Goal: Use online tool/utility: Use online tool/utility

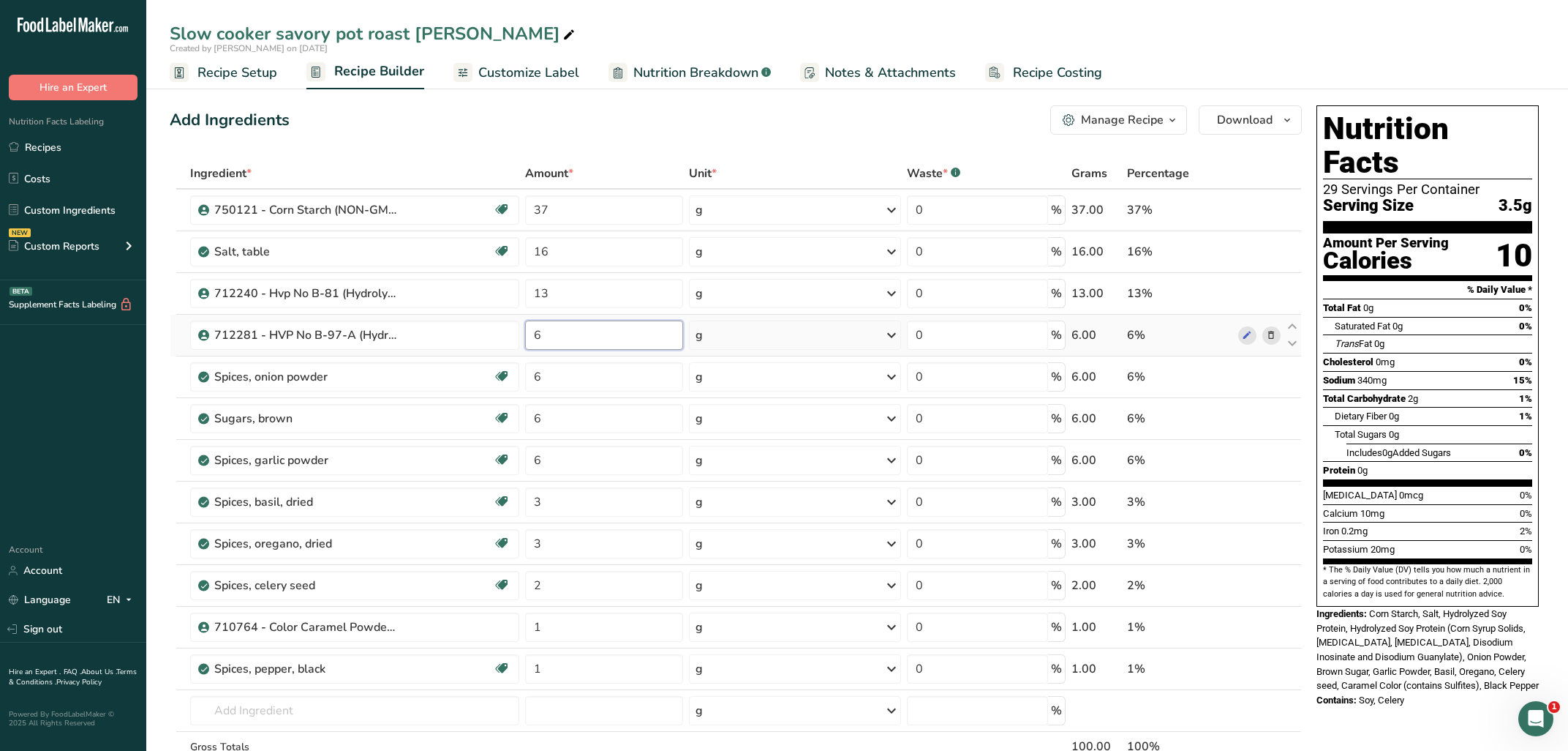
drag, startPoint x: 506, startPoint y: 335, endPoint x: 479, endPoint y: 332, distance: 27.2
click at [525, 332] on input "6" at bounding box center [604, 336] width 158 height 30
type input "4"
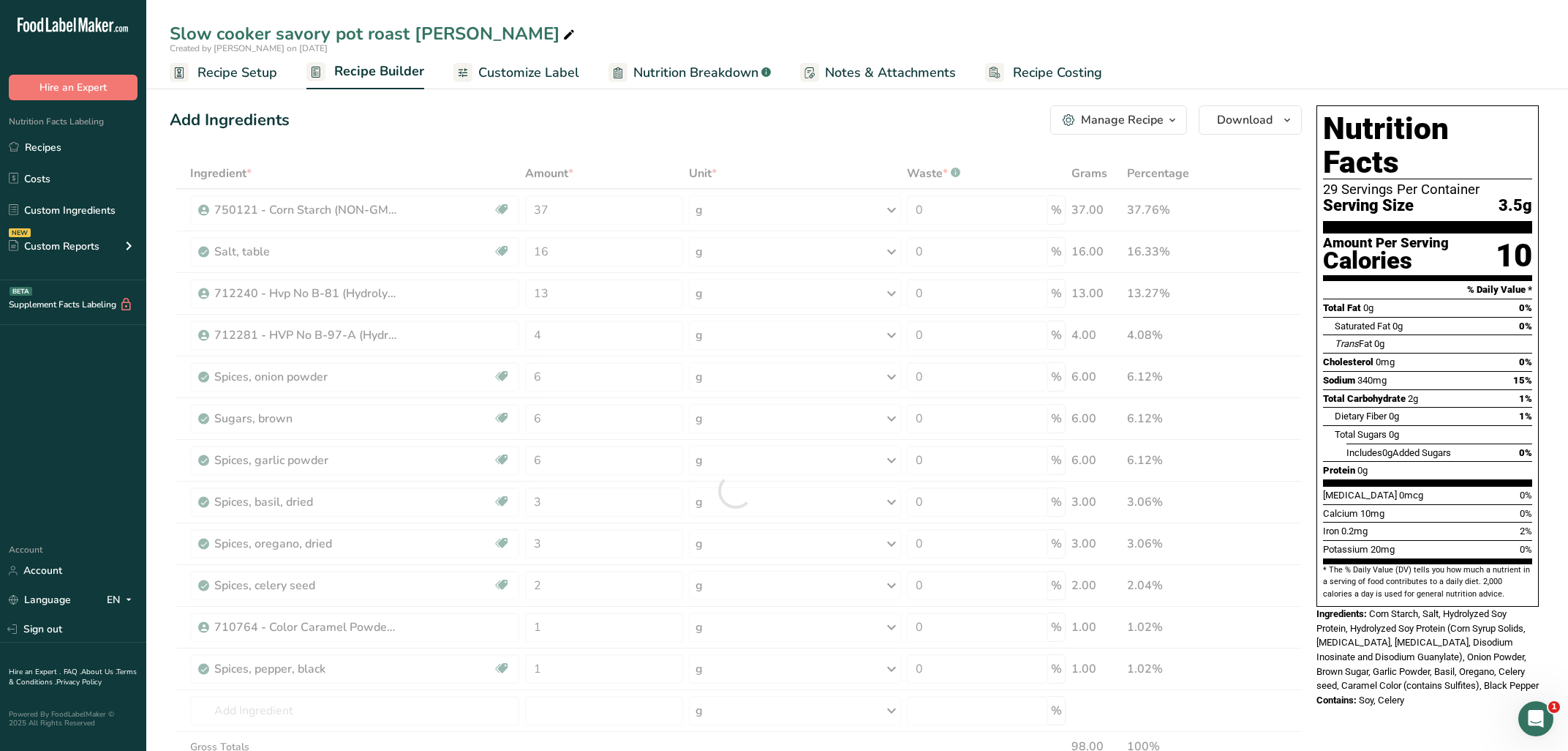
click at [1476, 486] on div "[MEDICAL_DATA] 0mcg 0%" at bounding box center [1427, 495] width 209 height 19
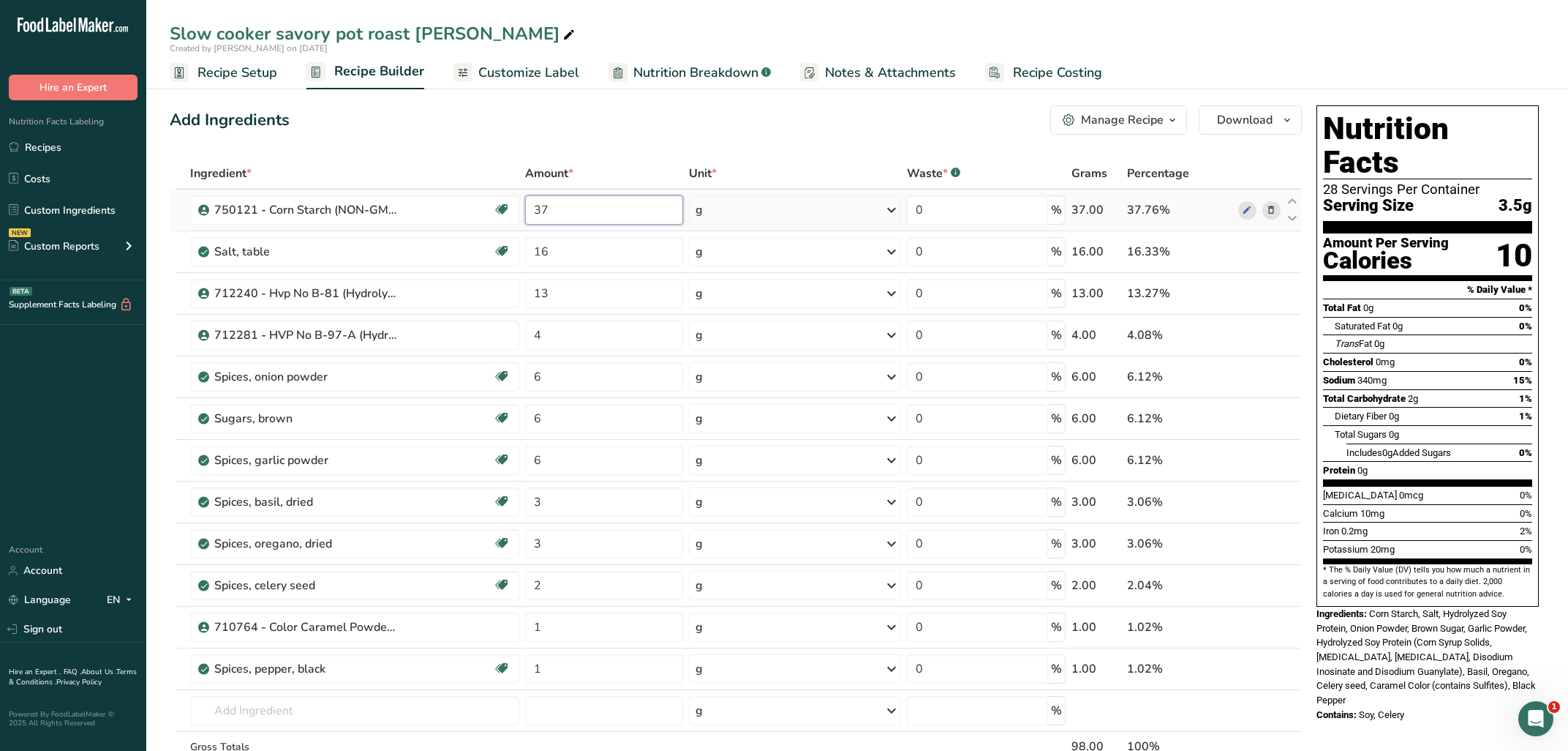
click at [571, 210] on input "37" at bounding box center [604, 210] width 158 height 30
type input "39"
click at [1498, 425] on div "Total Sugars 0g" at bounding box center [1433, 434] width 197 height 19
click at [574, 245] on input "16" at bounding box center [604, 252] width 158 height 30
type input "16.5"
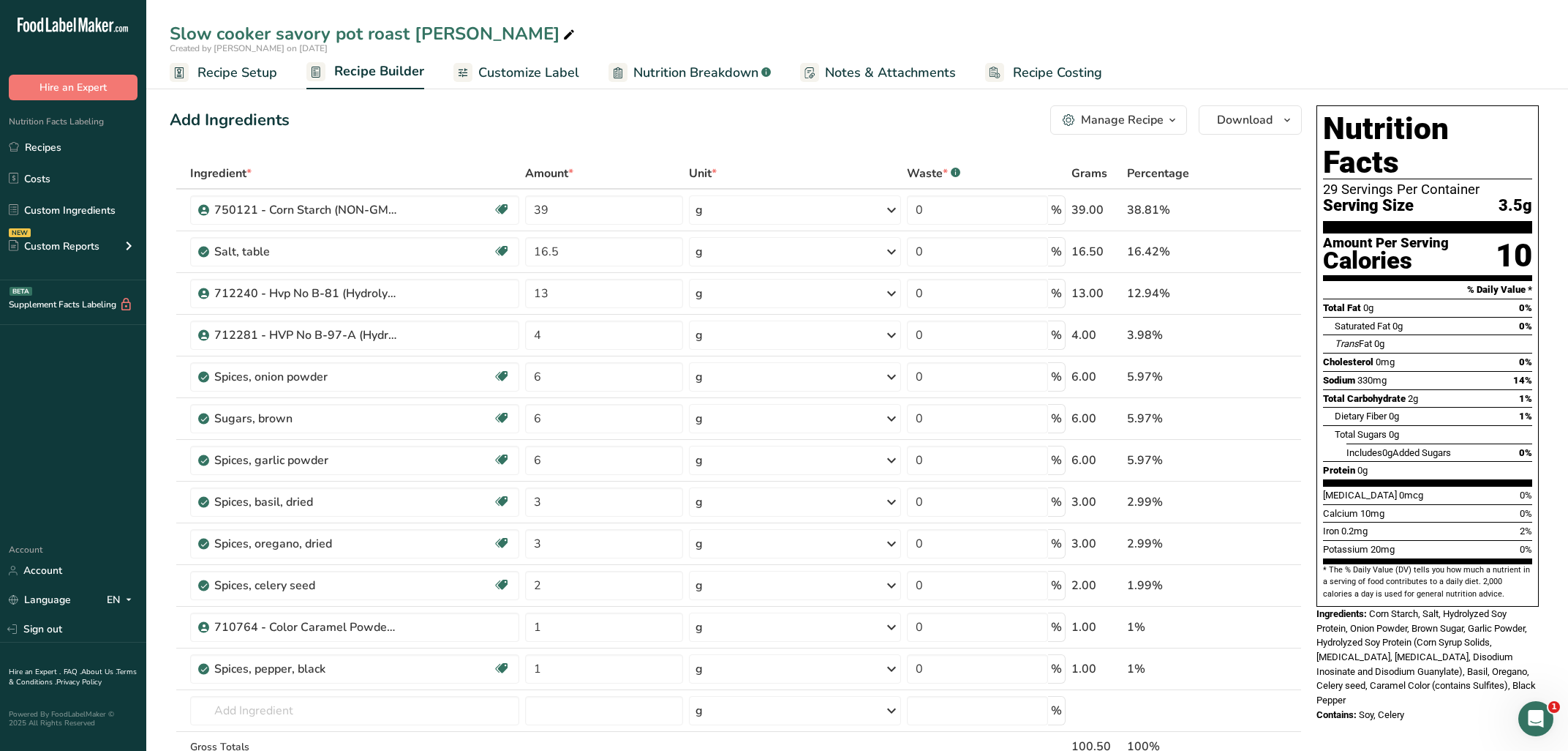
click at [1383, 391] on div "Total Carbohydrate 2g" at bounding box center [1370, 398] width 95 height 15
drag, startPoint x: 556, startPoint y: 342, endPoint x: 517, endPoint y: 342, distance: 39.0
click at [525, 342] on input "4" at bounding box center [604, 336] width 158 height 30
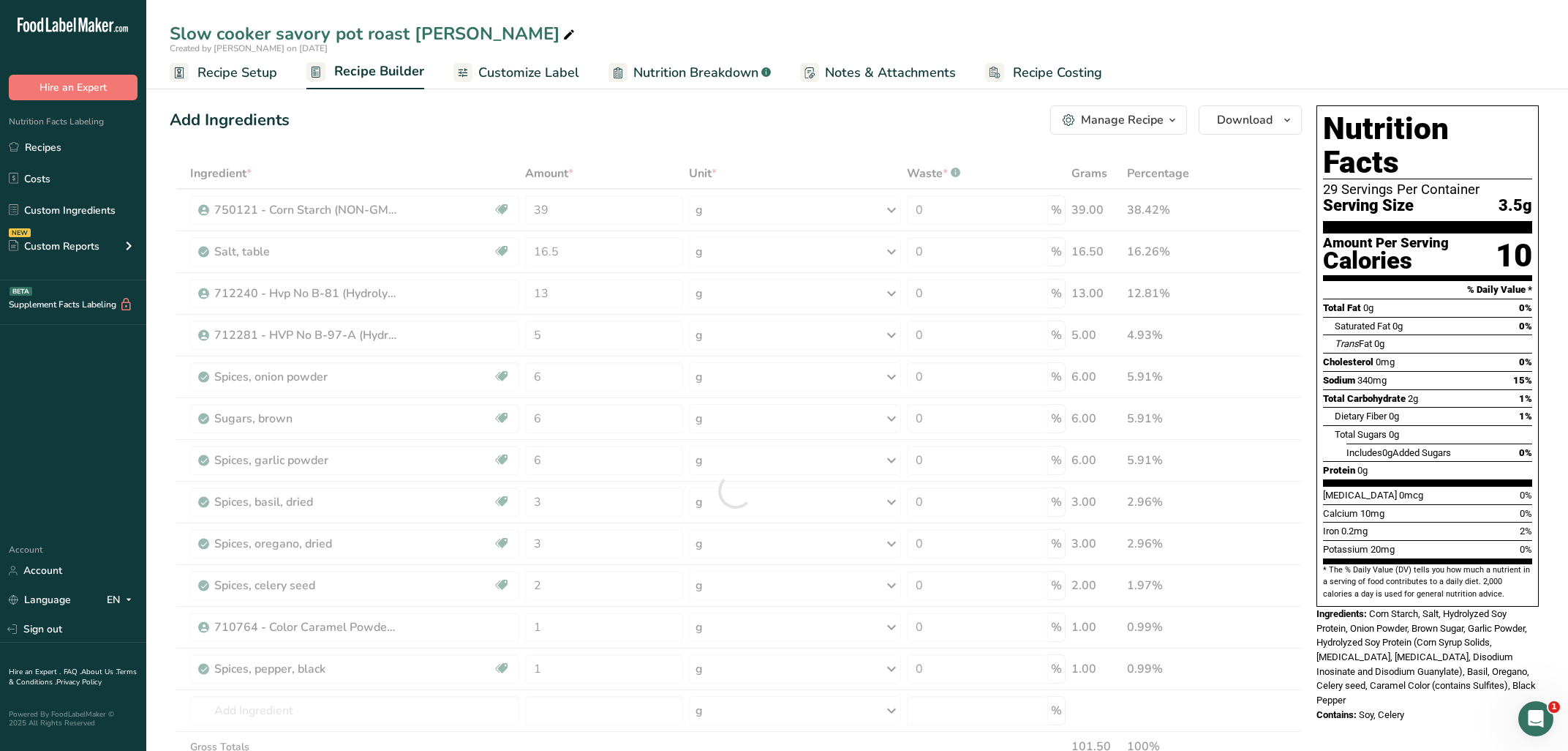
click at [1468, 486] on div "[MEDICAL_DATA] 0mcg 0%" at bounding box center [1427, 495] width 209 height 19
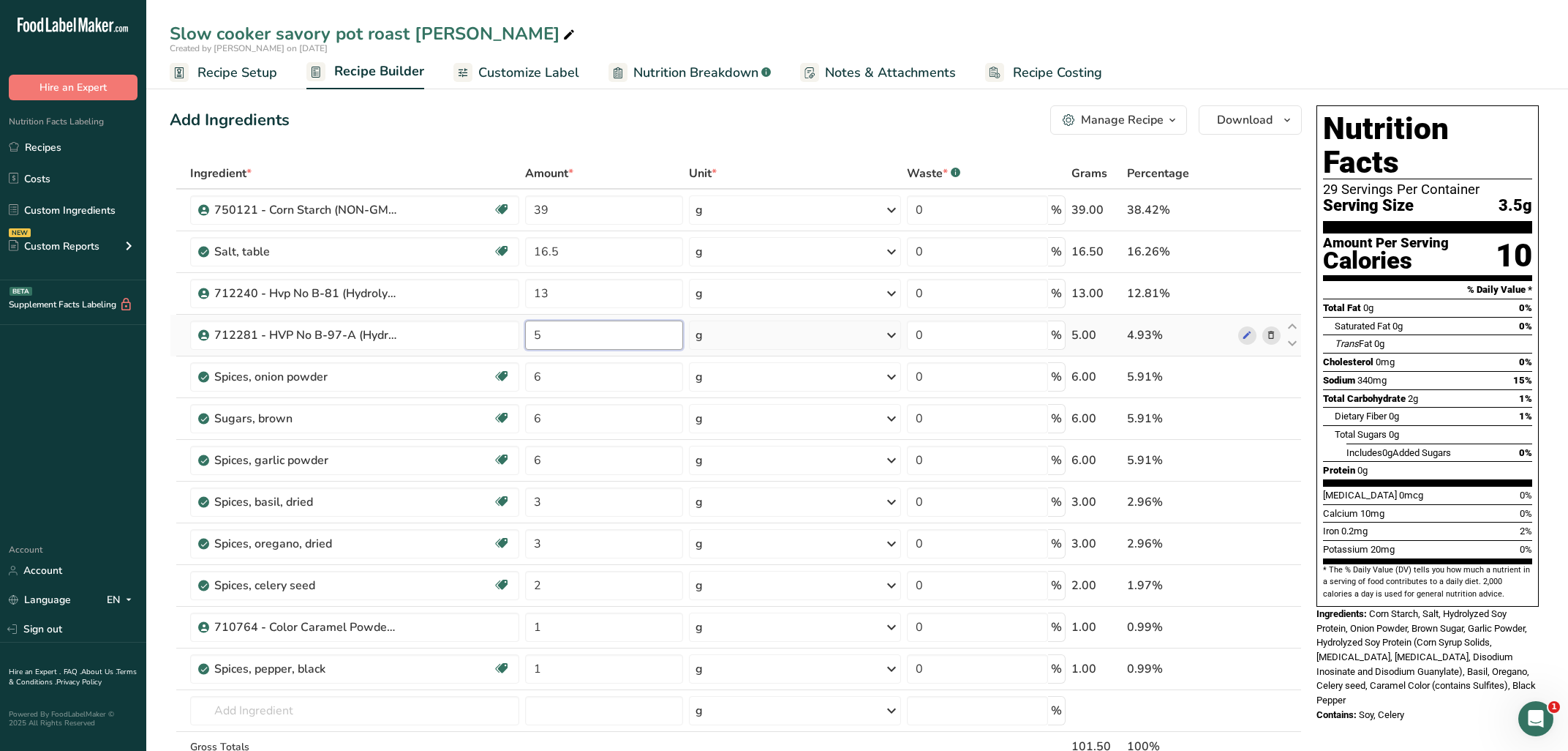
drag, startPoint x: 553, startPoint y: 332, endPoint x: 497, endPoint y: 332, distance: 56.0
click at [525, 332] on input "5" at bounding box center [604, 336] width 158 height 30
type input "4"
click at [1505, 486] on div "[MEDICAL_DATA] 0mcg 0%" at bounding box center [1427, 495] width 209 height 19
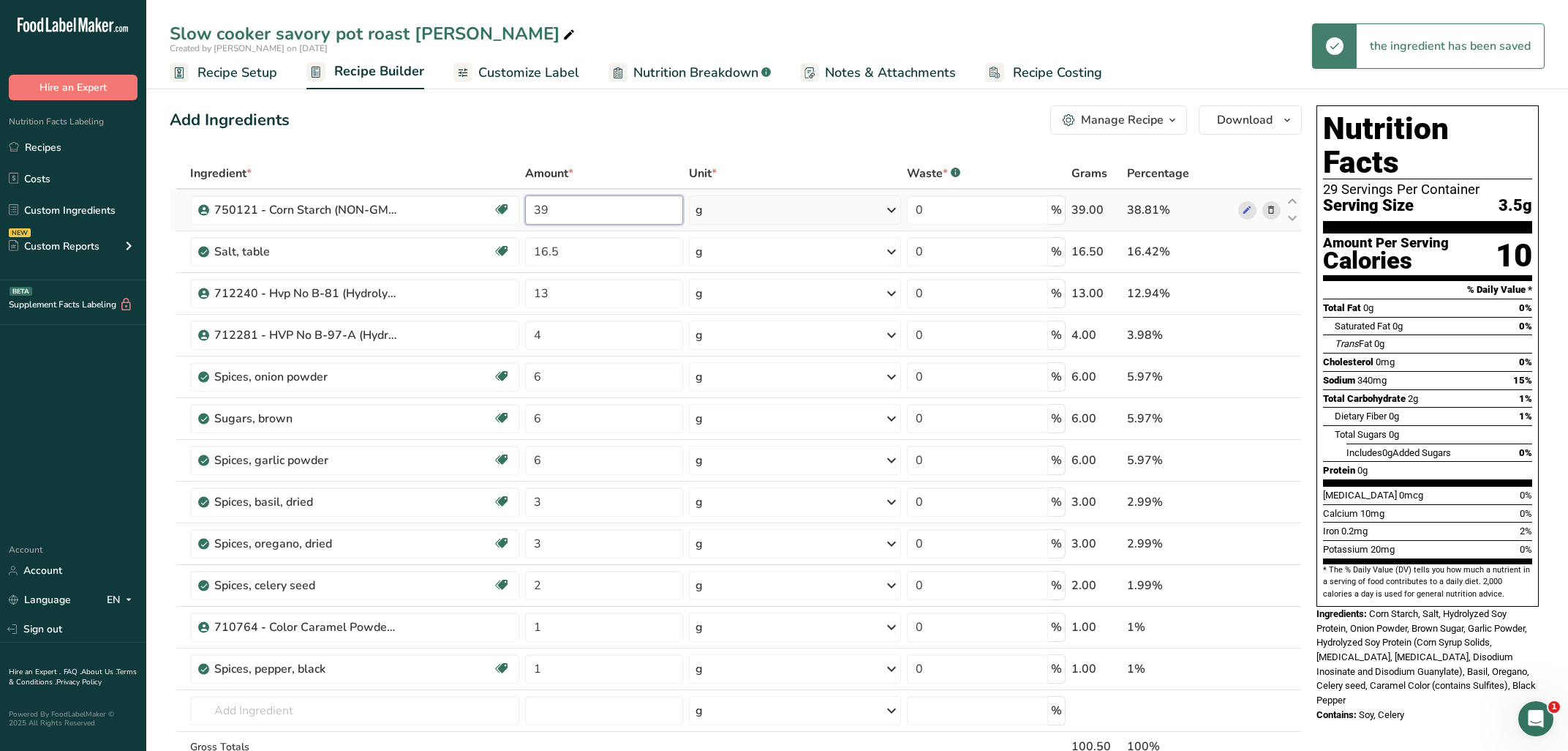
click at [610, 214] on input "39" at bounding box center [604, 210] width 158 height 30
type input "38.5"
click at [1441, 317] on div "Saturated Fat 0g 0%" at bounding box center [1433, 326] width 197 height 19
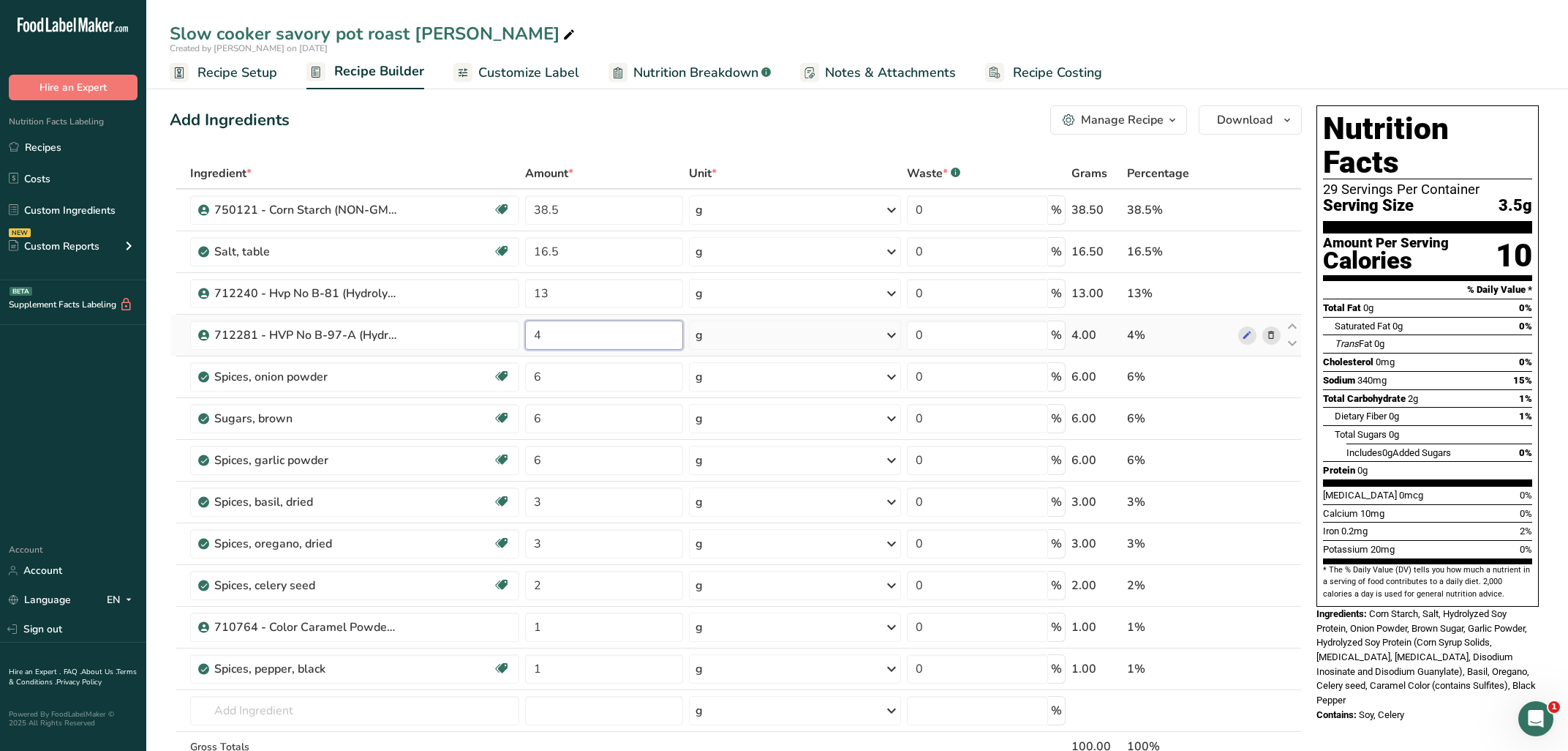
drag, startPoint x: 588, startPoint y: 336, endPoint x: 474, endPoint y: 336, distance: 114.0
click at [525, 336] on input "4" at bounding box center [604, 336] width 158 height 30
type input "5"
click at [1428, 486] on div "[MEDICAL_DATA] 0mcg 0%" at bounding box center [1427, 495] width 209 height 19
click at [546, 203] on input "38.5" at bounding box center [604, 210] width 158 height 30
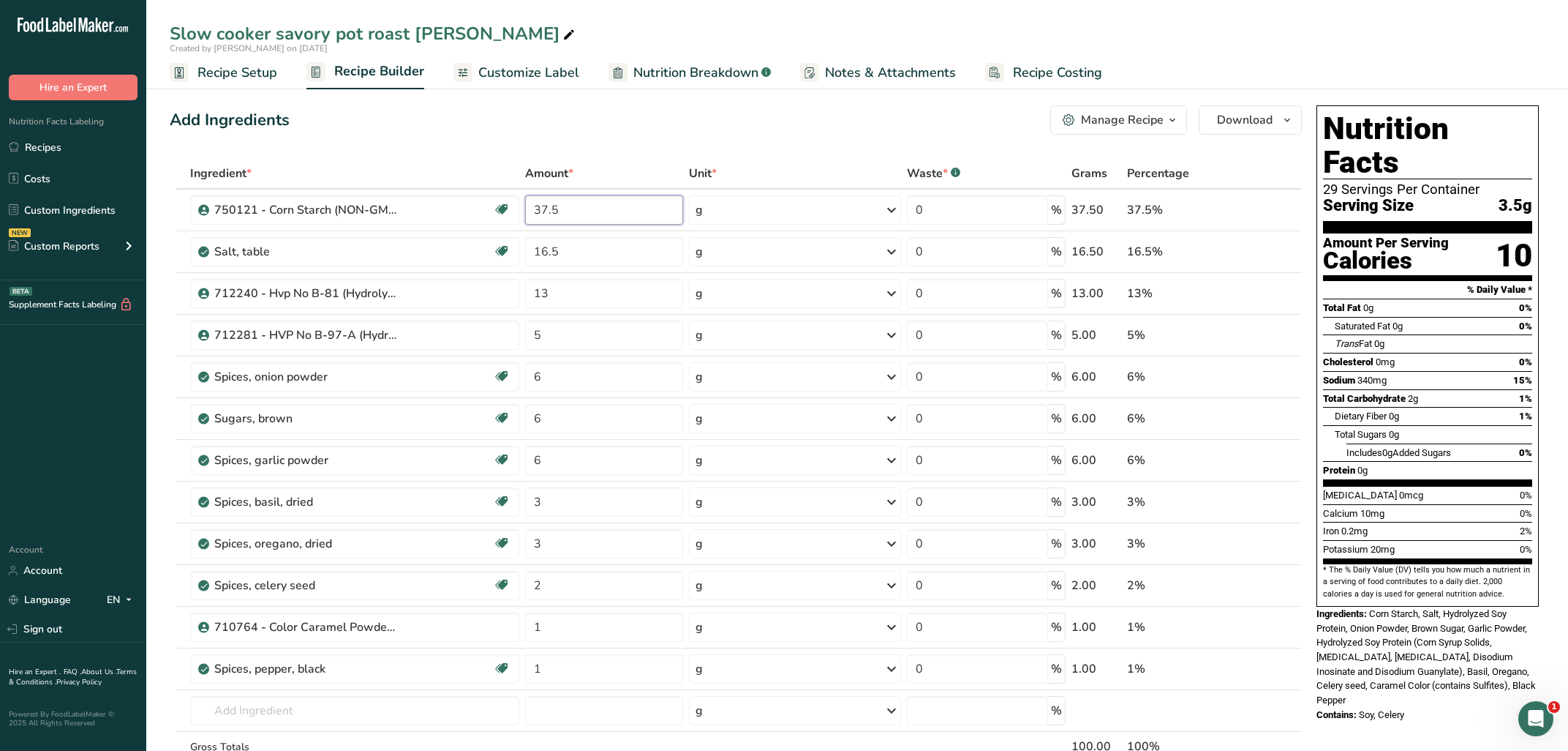
type input "37.5"
click at [1445, 335] on div "Trans Fat 0g" at bounding box center [1433, 344] width 197 height 19
click at [1448, 486] on div "[MEDICAL_DATA] 0mcg 0%" at bounding box center [1427, 495] width 209 height 19
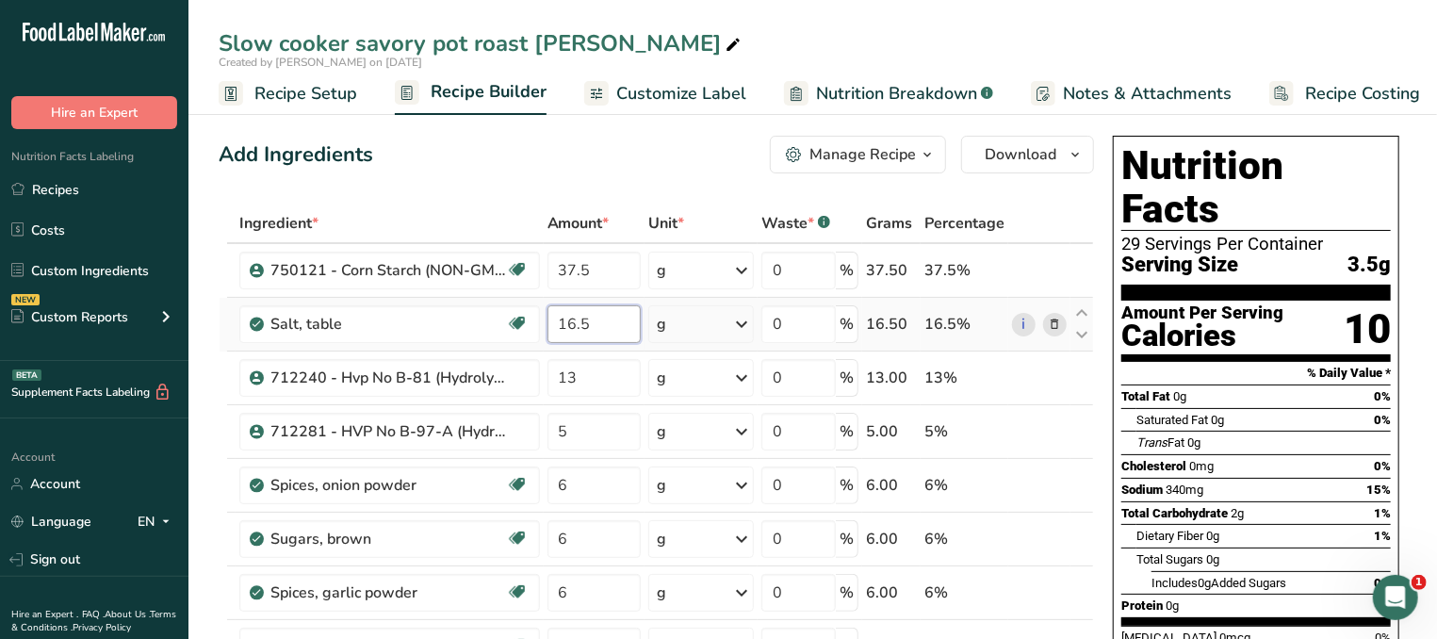
click at [605, 326] on input "16.5" at bounding box center [593, 324] width 93 height 38
type input "16.5"
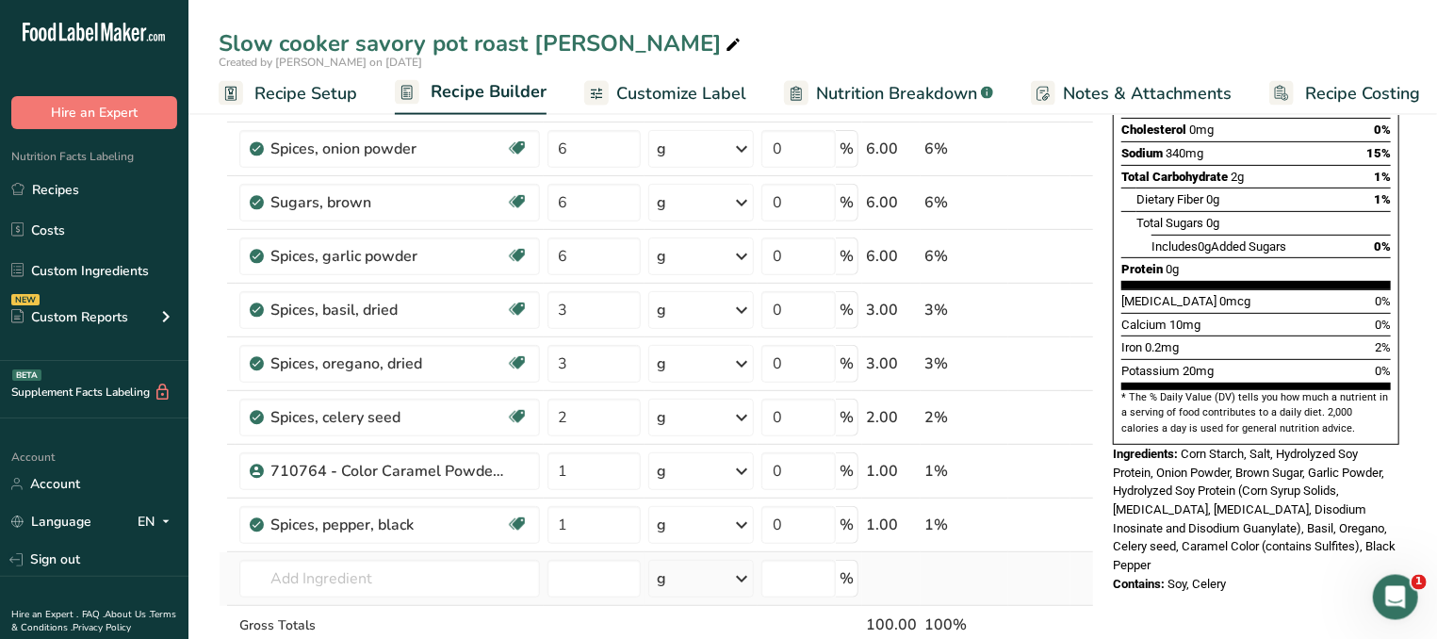
scroll to position [505, 0]
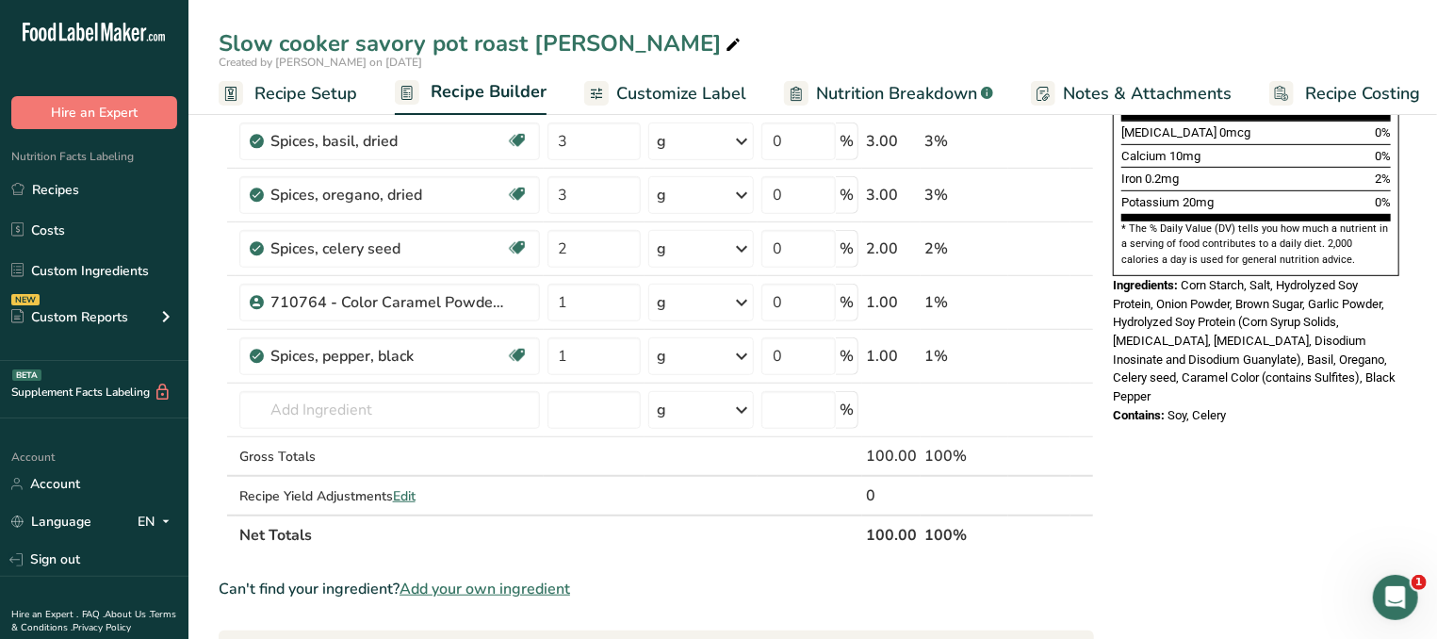
click at [1133, 552] on div "Nutrition Facts 29 Servings Per Container Serving Size 3.5g Amount Per Serving …" at bounding box center [1255, 432] width 301 height 1619
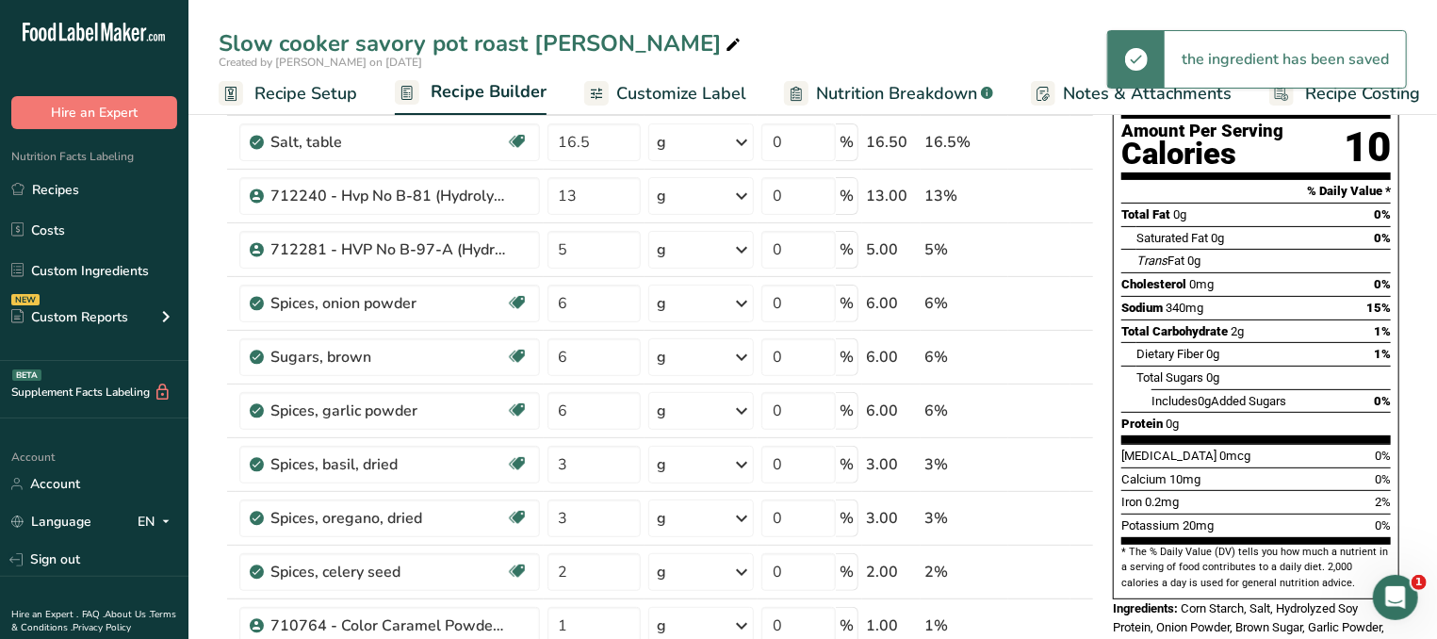
scroll to position [101, 0]
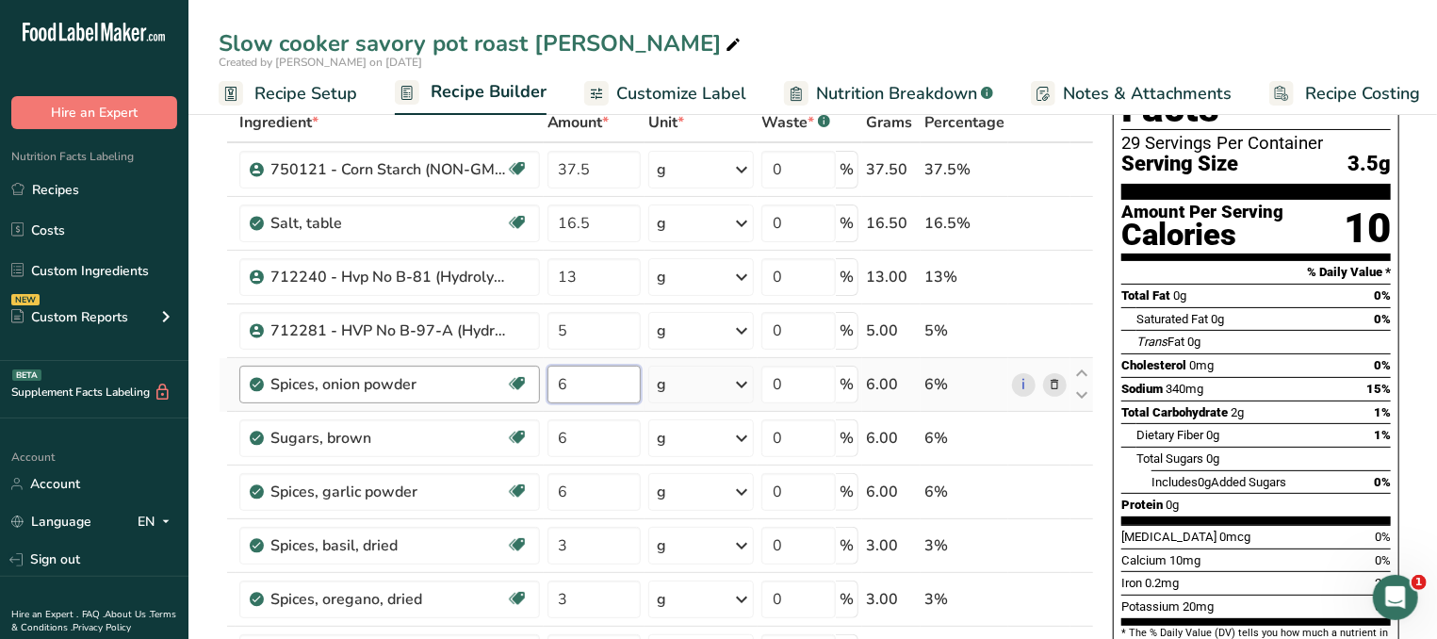
drag, startPoint x: 594, startPoint y: 402, endPoint x: 494, endPoint y: 395, distance: 100.2
click at [494, 395] on tr "Spices, onion powder Source of Antioxidants [MEDICAL_DATA] Effect Dairy free Gl…" at bounding box center [656, 385] width 873 height 54
type input "7"
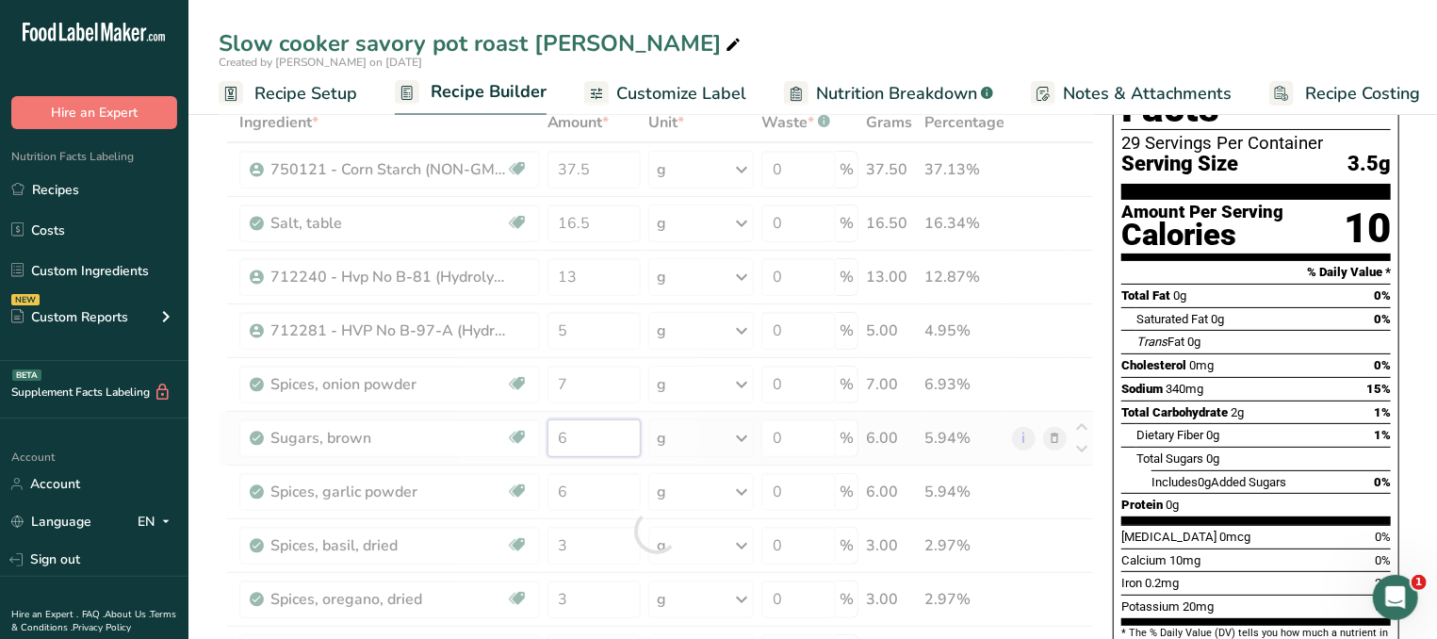
drag, startPoint x: 578, startPoint y: 428, endPoint x: 527, endPoint y: 427, distance: 51.8
click at [547, 427] on input "6" at bounding box center [593, 438] width 93 height 38
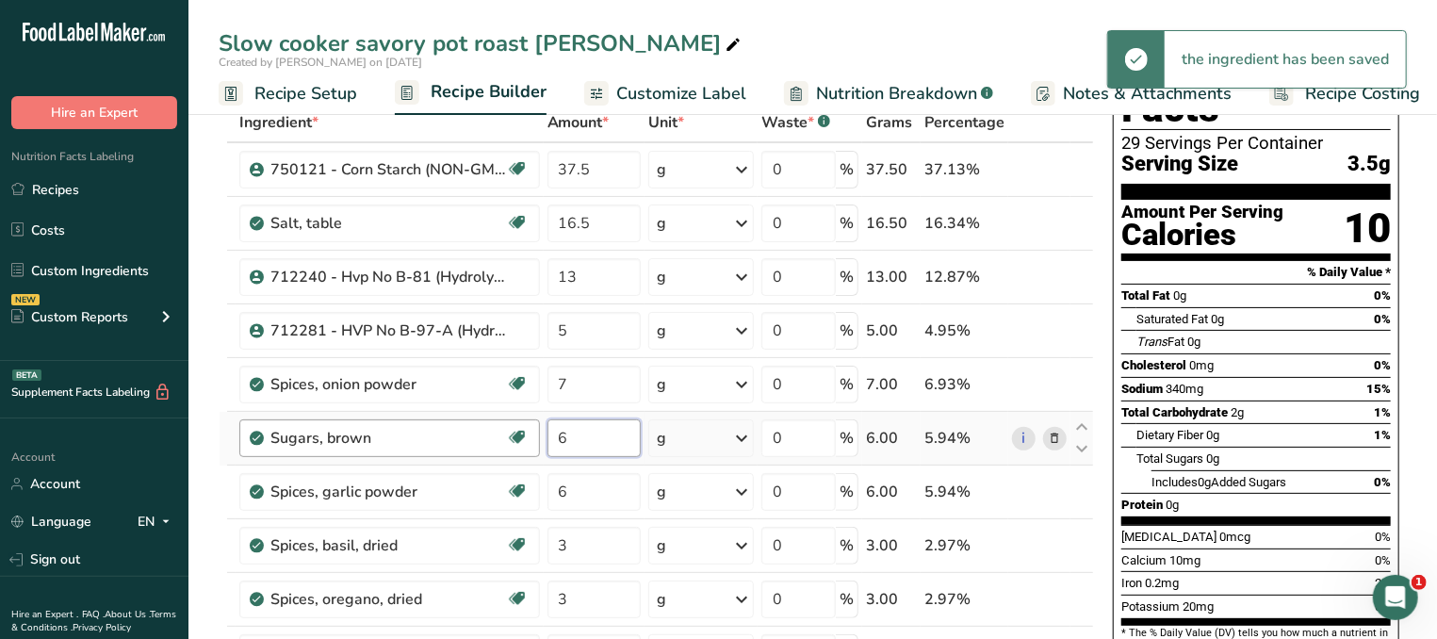
drag, startPoint x: 595, startPoint y: 441, endPoint x: 511, endPoint y: 433, distance: 84.2
click at [547, 425] on input "6" at bounding box center [593, 438] width 93 height 38
type input "7"
click at [598, 496] on input "6" at bounding box center [593, 492] width 93 height 38
drag, startPoint x: 601, startPoint y: 481, endPoint x: 276, endPoint y: 484, distance: 325.1
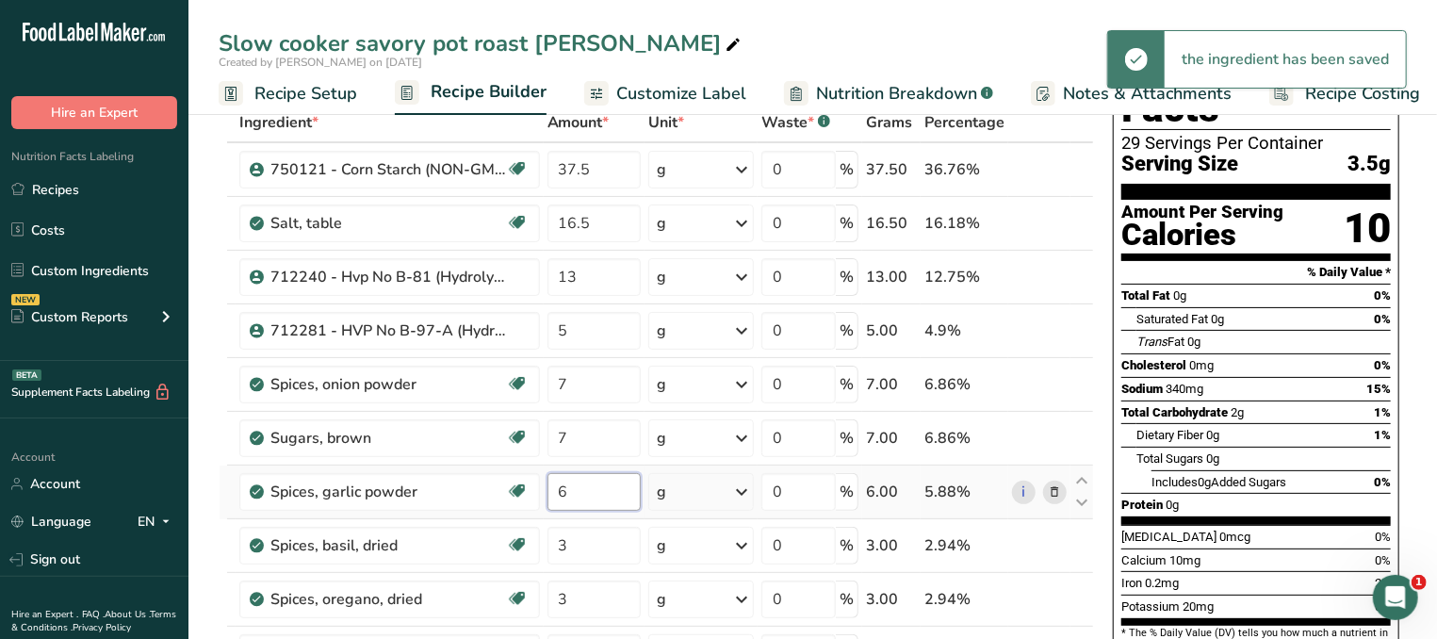
click at [547, 484] on input "6" at bounding box center [593, 492] width 93 height 38
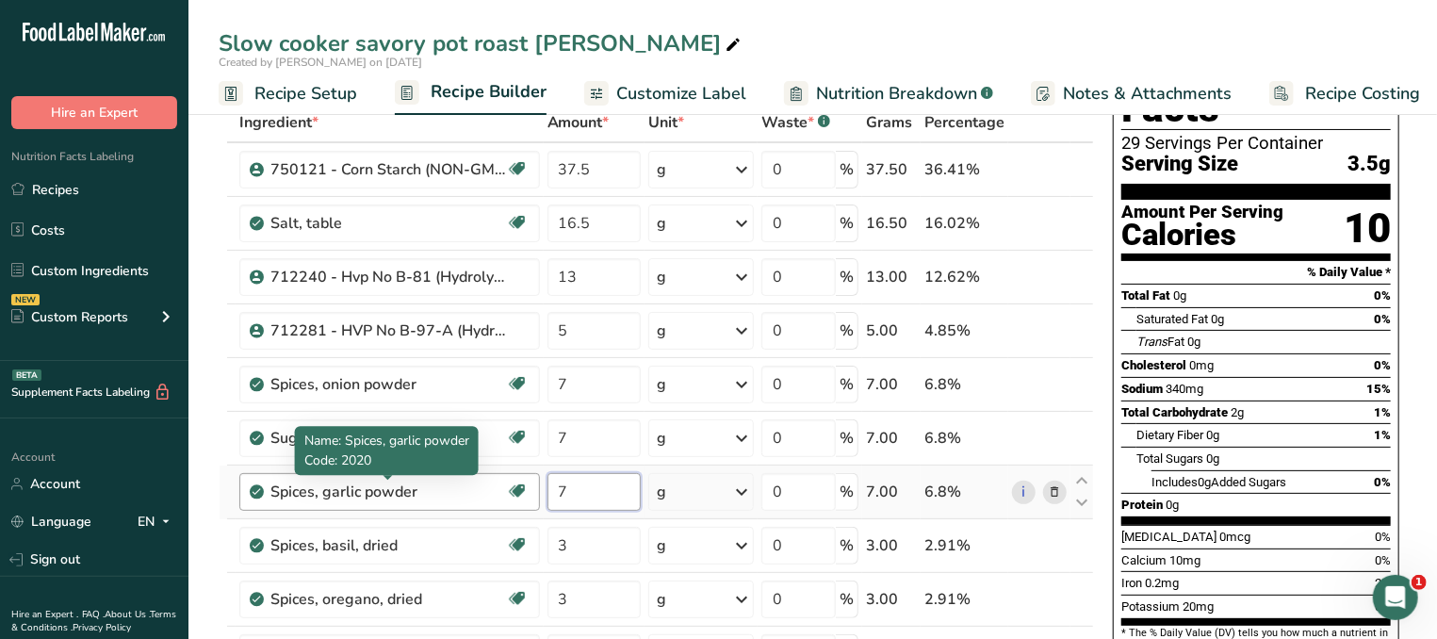
type input "7"
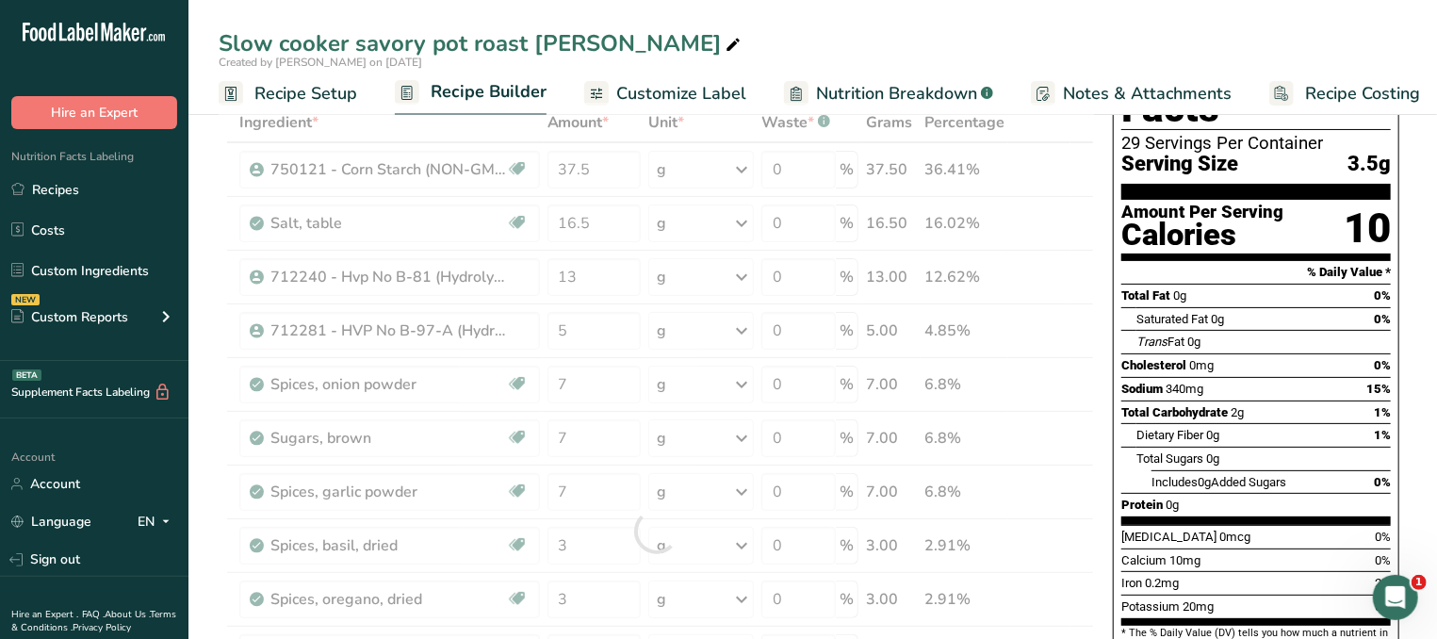
click at [1209, 548] on div "Calcium 10mg 0%" at bounding box center [1255, 560] width 269 height 24
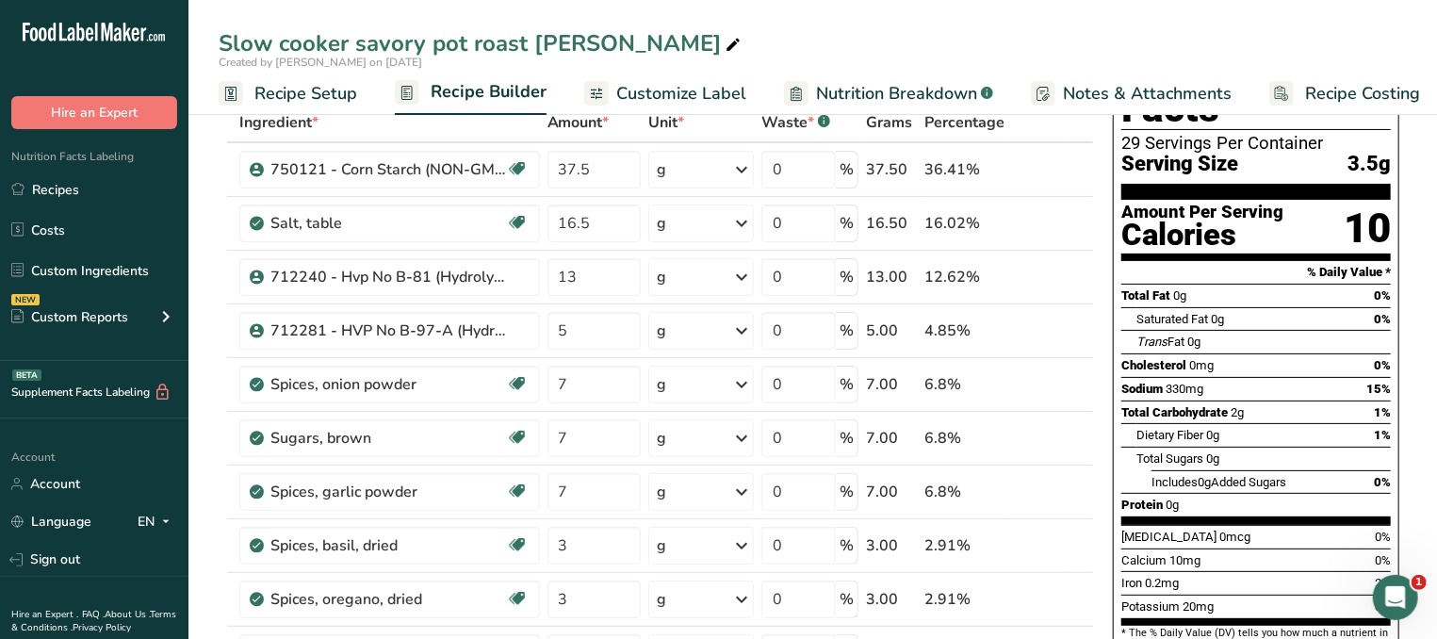
scroll to position [202, 0]
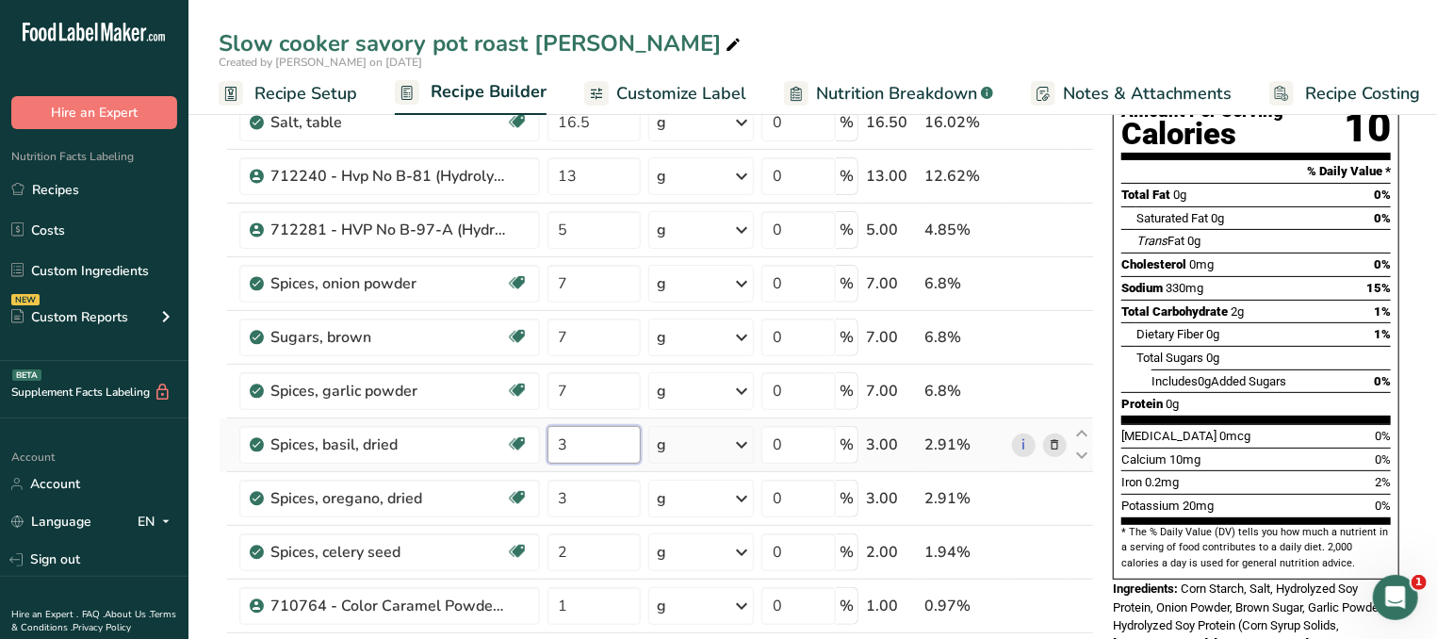
click at [588, 446] on input "3" at bounding box center [593, 445] width 93 height 38
drag, startPoint x: 602, startPoint y: 445, endPoint x: 514, endPoint y: 444, distance: 87.6
click at [547, 444] on input "3" at bounding box center [593, 445] width 93 height 38
type input "1.2"
click at [588, 504] on input "3" at bounding box center [593, 499] width 93 height 38
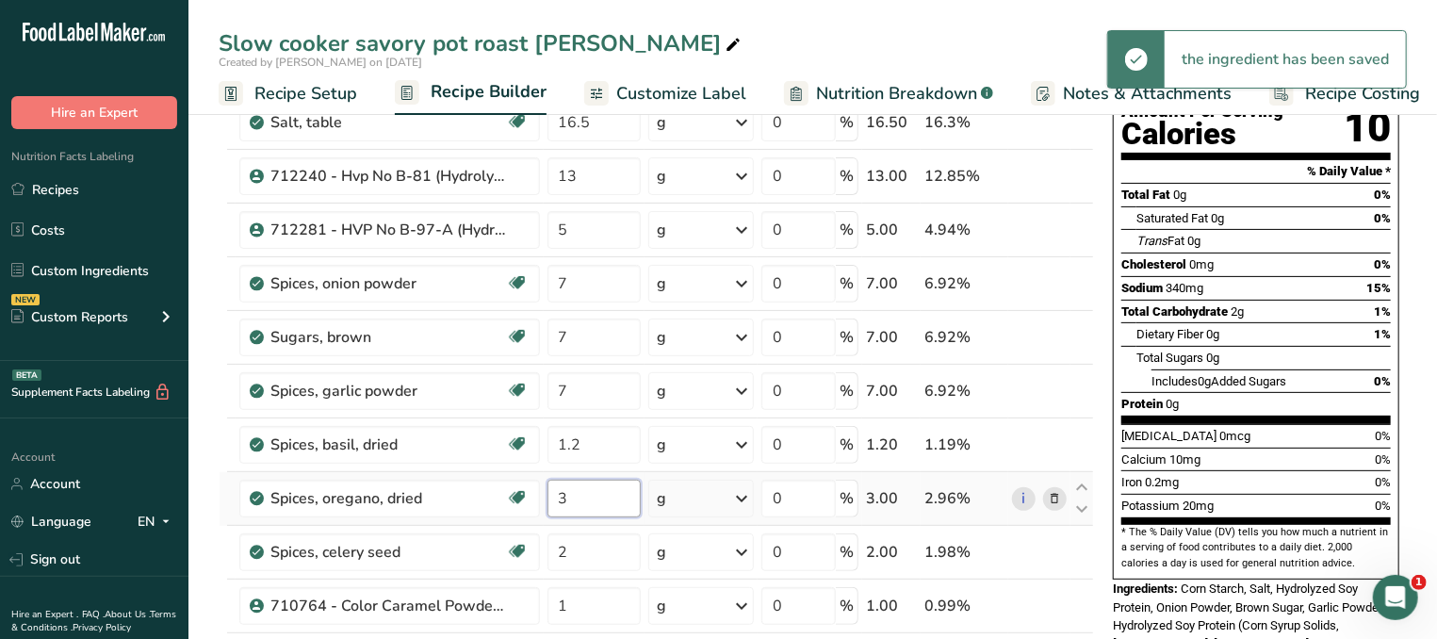
drag, startPoint x: 611, startPoint y: 498, endPoint x: 526, endPoint y: 491, distance: 85.1
click at [547, 491] on input "3" at bounding box center [593, 499] width 93 height 38
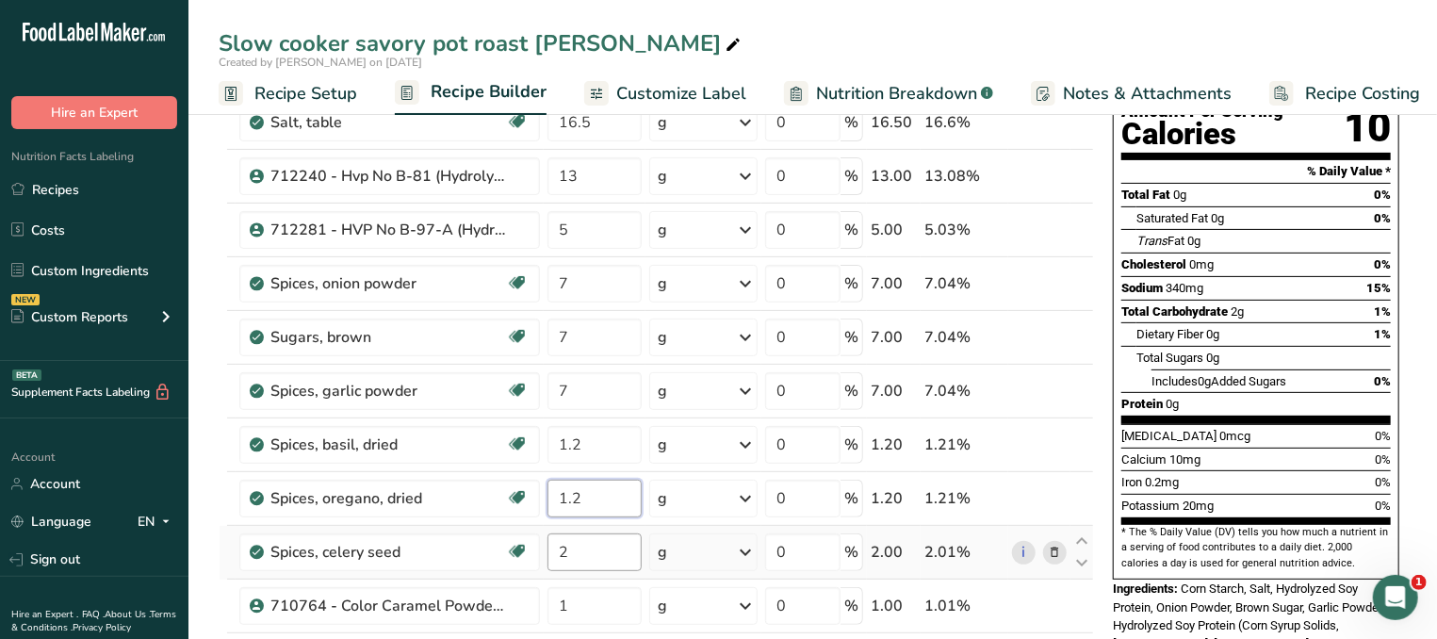
type input "1.2"
click at [595, 543] on input "2" at bounding box center [594, 552] width 95 height 38
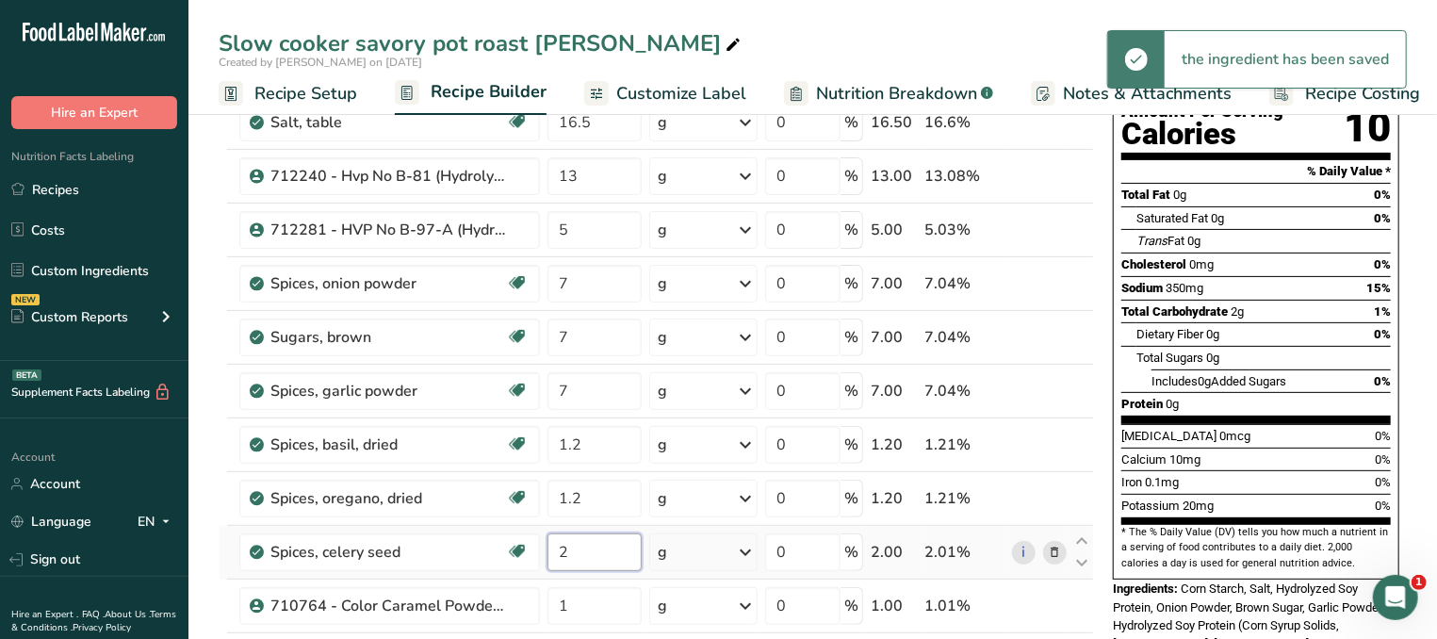
drag, startPoint x: 595, startPoint y: 559, endPoint x: 527, endPoint y: 559, distance: 68.8
click at [547, 559] on input "2" at bounding box center [594, 552] width 95 height 38
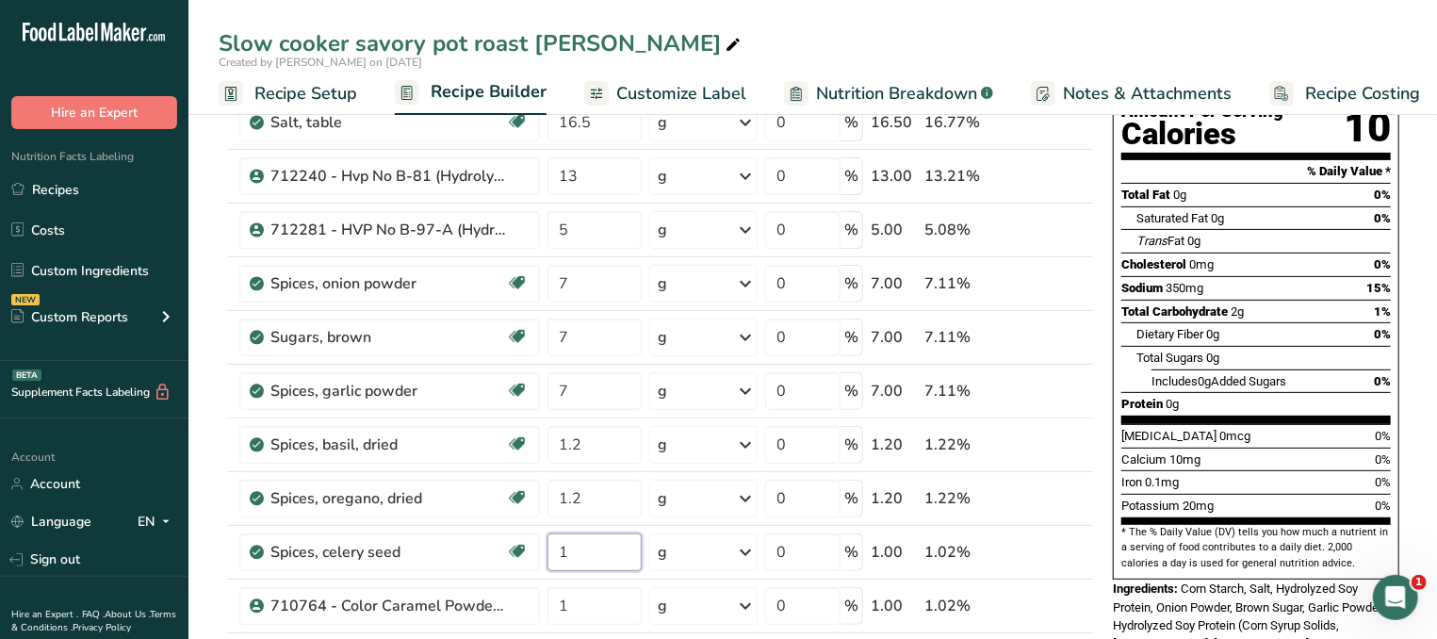
type input "1"
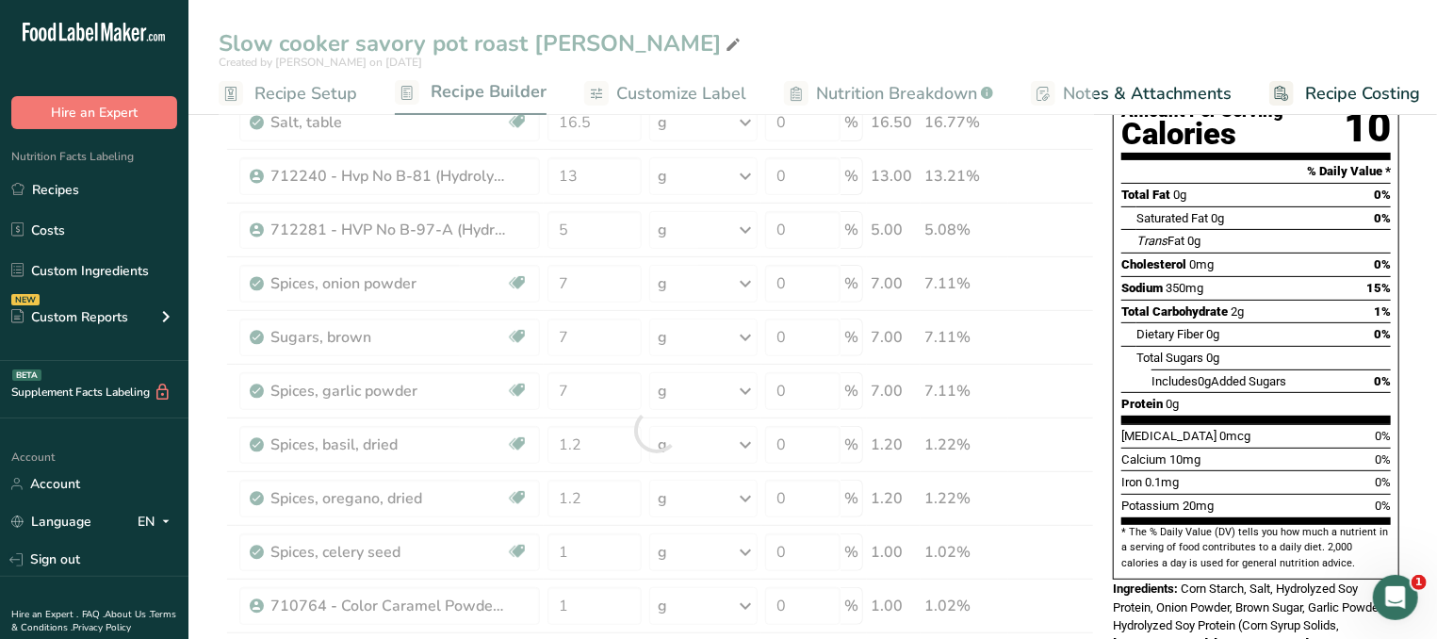
click at [1205, 579] on div "Ingredients: Corn Starch, Salt, Hydrolyzed Soy Protein, Onion Powder, Brown Sug…" at bounding box center [1256, 644] width 286 height 130
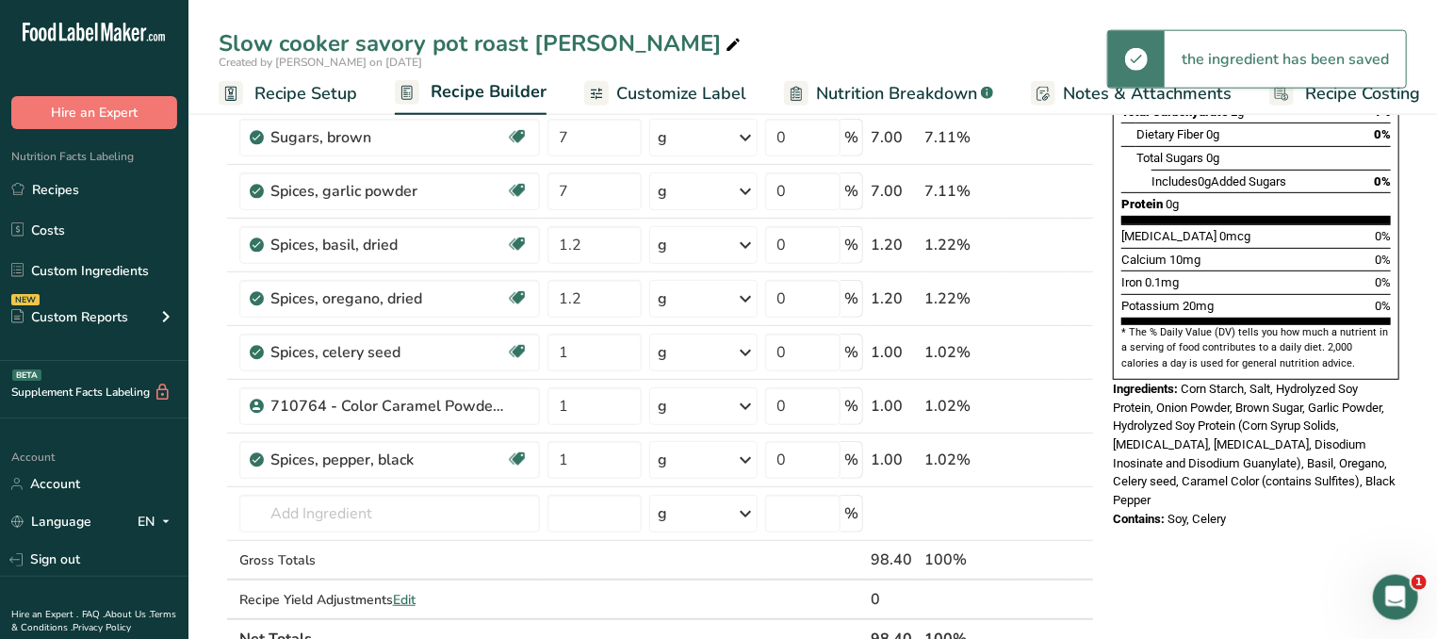
scroll to position [403, 0]
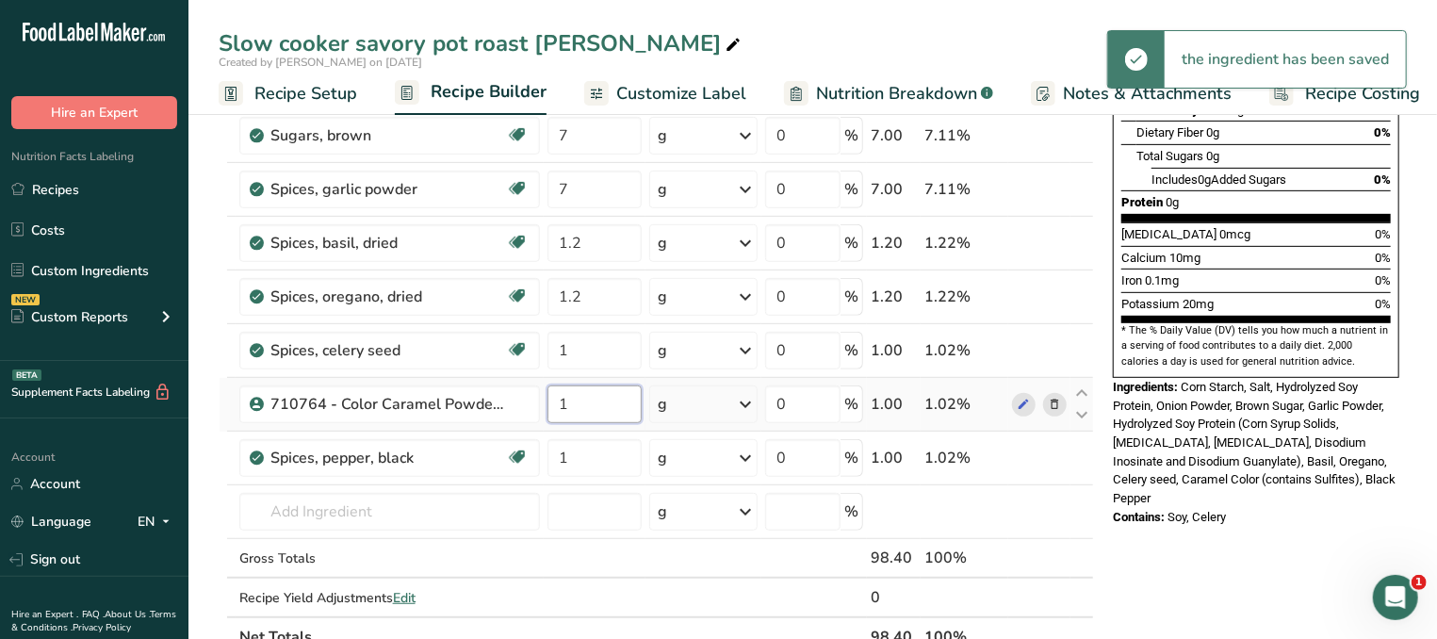
drag, startPoint x: 566, startPoint y: 407, endPoint x: 514, endPoint y: 402, distance: 52.0
click at [547, 402] on input "1" at bounding box center [594, 404] width 95 height 38
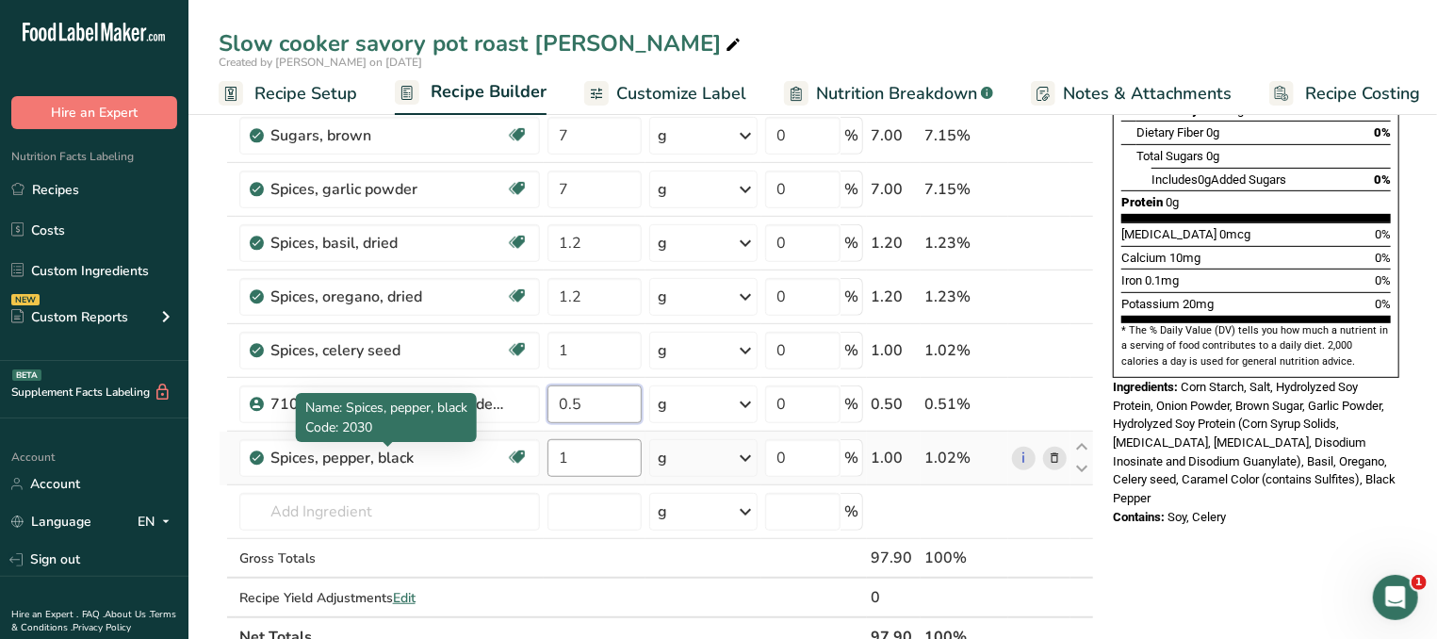
type input "0.5"
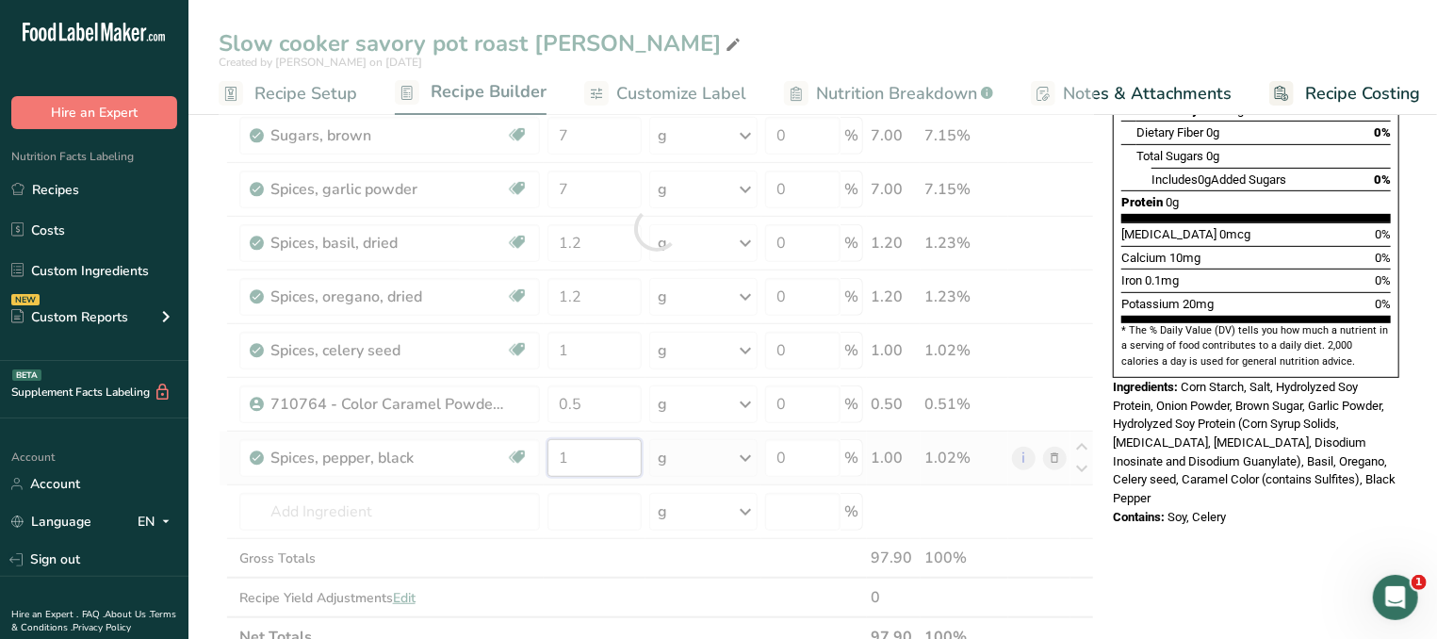
click at [574, 448] on input "1" at bounding box center [594, 458] width 95 height 38
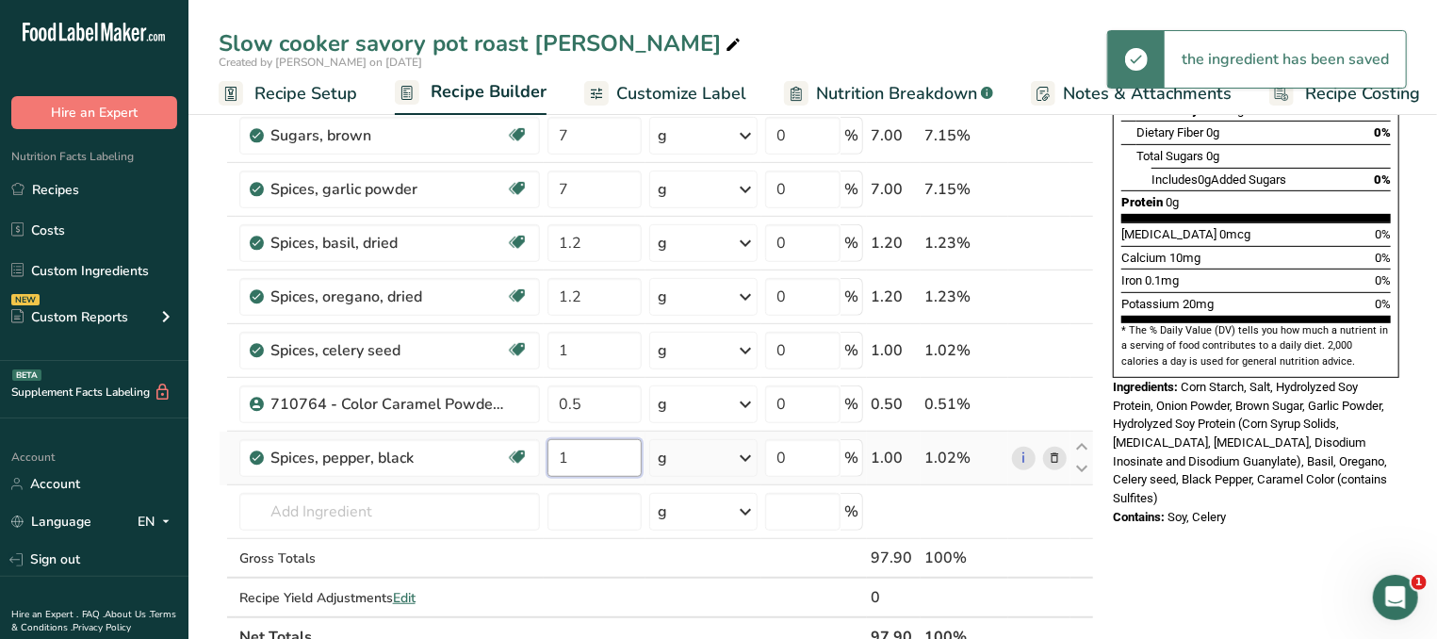
drag, startPoint x: 598, startPoint y: 459, endPoint x: 512, endPoint y: 451, distance: 87.0
click at [547, 451] on input "1" at bounding box center [594, 458] width 95 height 38
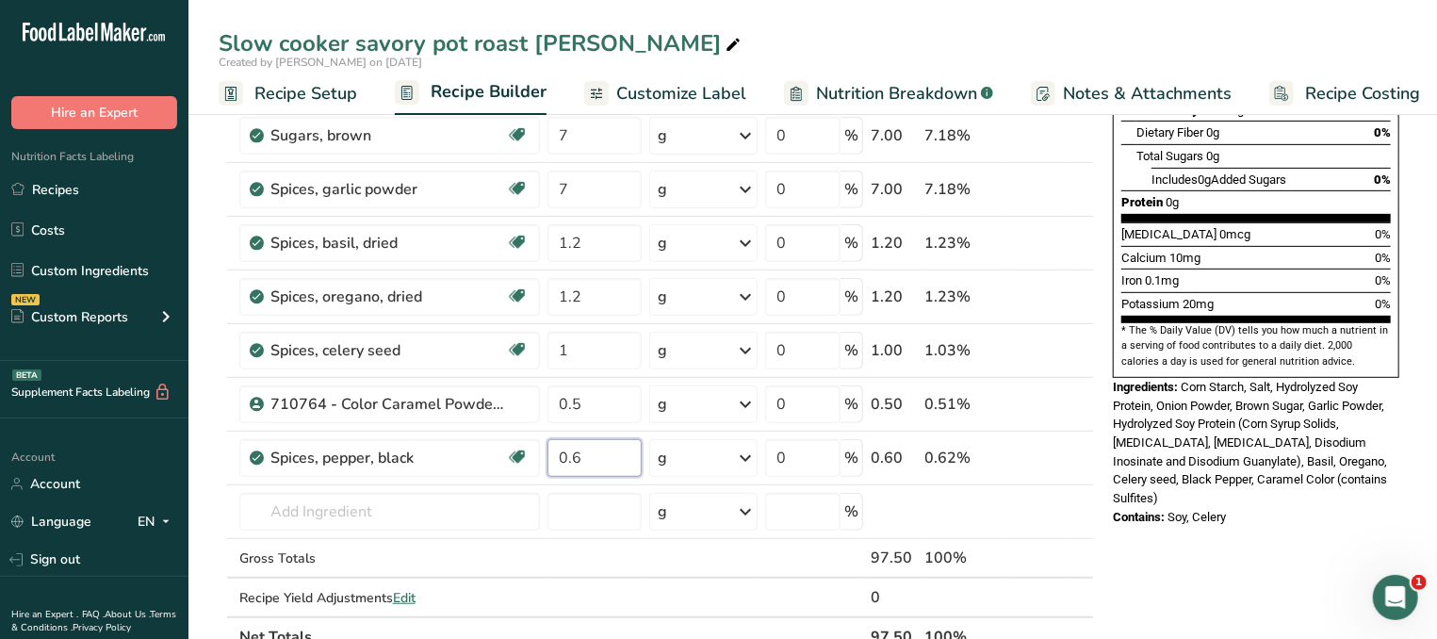
type input "0.6"
click at [1263, 533] on div "Nutrition Facts 28 Servings Per Container Serving Size 3.5g Amount Per Serving …" at bounding box center [1255, 534] width 301 height 1619
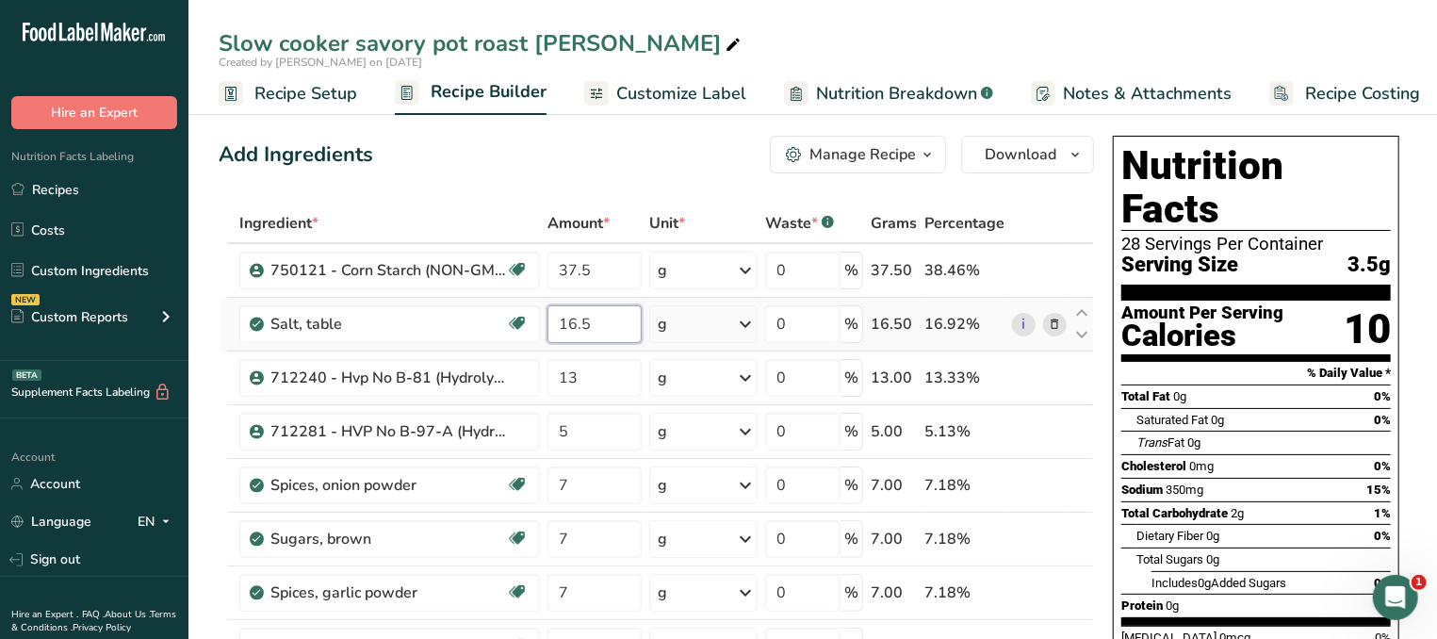
drag, startPoint x: 606, startPoint y: 325, endPoint x: 497, endPoint y: 323, distance: 108.4
click at [547, 323] on input "16.5" at bounding box center [594, 324] width 95 height 38
type input "16"
click at [1266, 454] on div "Cholesterol 0mg 0%" at bounding box center [1255, 466] width 269 height 24
drag, startPoint x: 602, startPoint y: 261, endPoint x: 474, endPoint y: 252, distance: 128.5
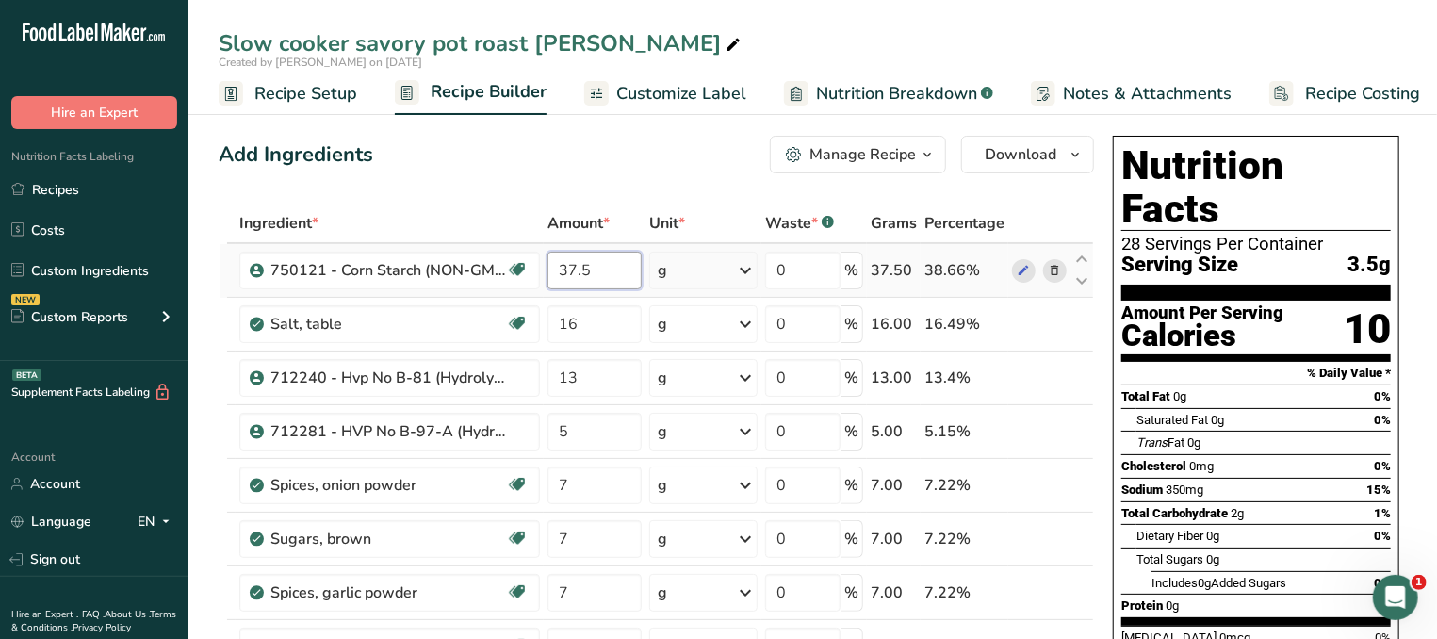
click at [547, 252] on input "37.5" at bounding box center [594, 271] width 95 height 38
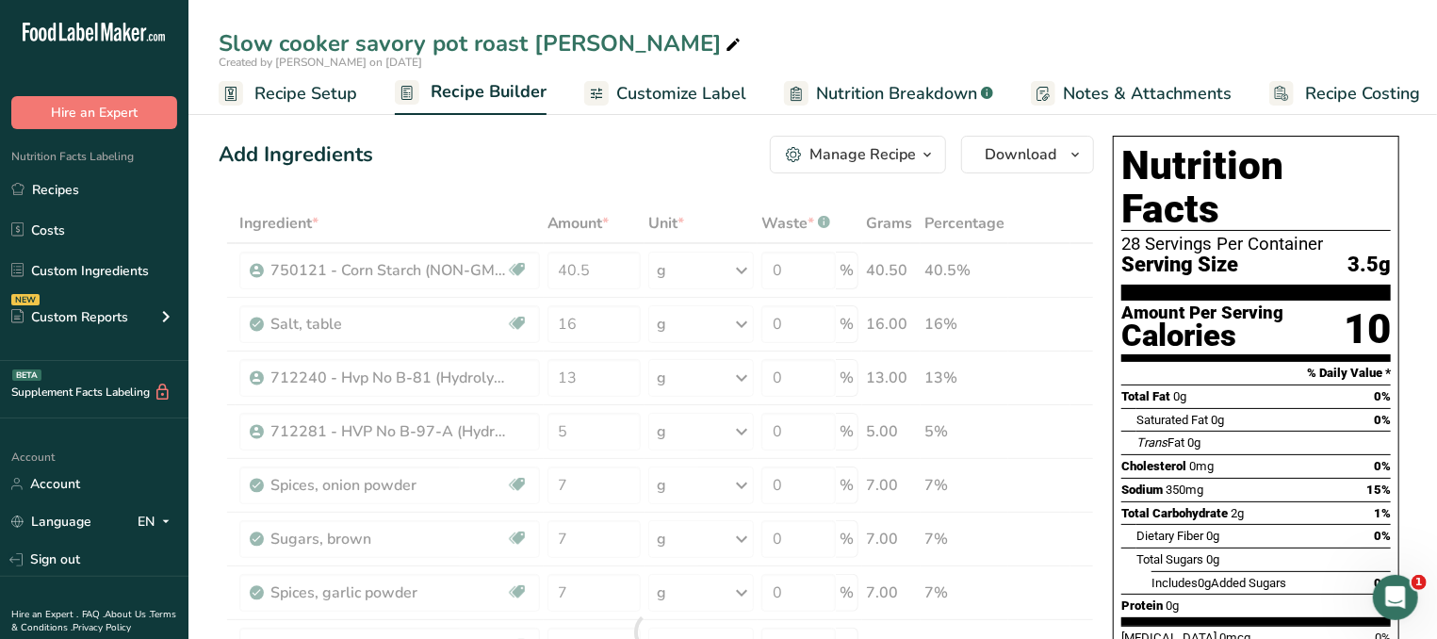
click at [1162, 408] on div "Saturated Fat 0g 0%" at bounding box center [1263, 420] width 254 height 24
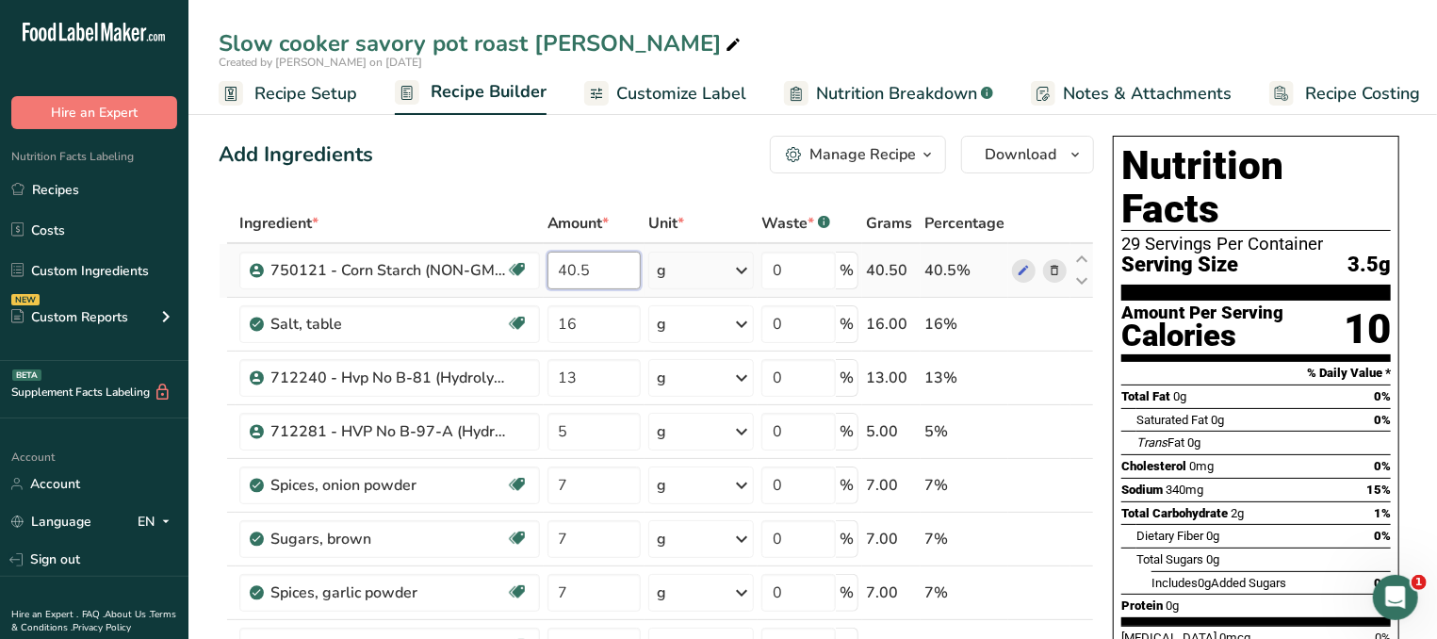
drag, startPoint x: 611, startPoint y: 265, endPoint x: 496, endPoint y: 260, distance: 116.0
click at [547, 260] on input "40.5" at bounding box center [593, 271] width 93 height 38
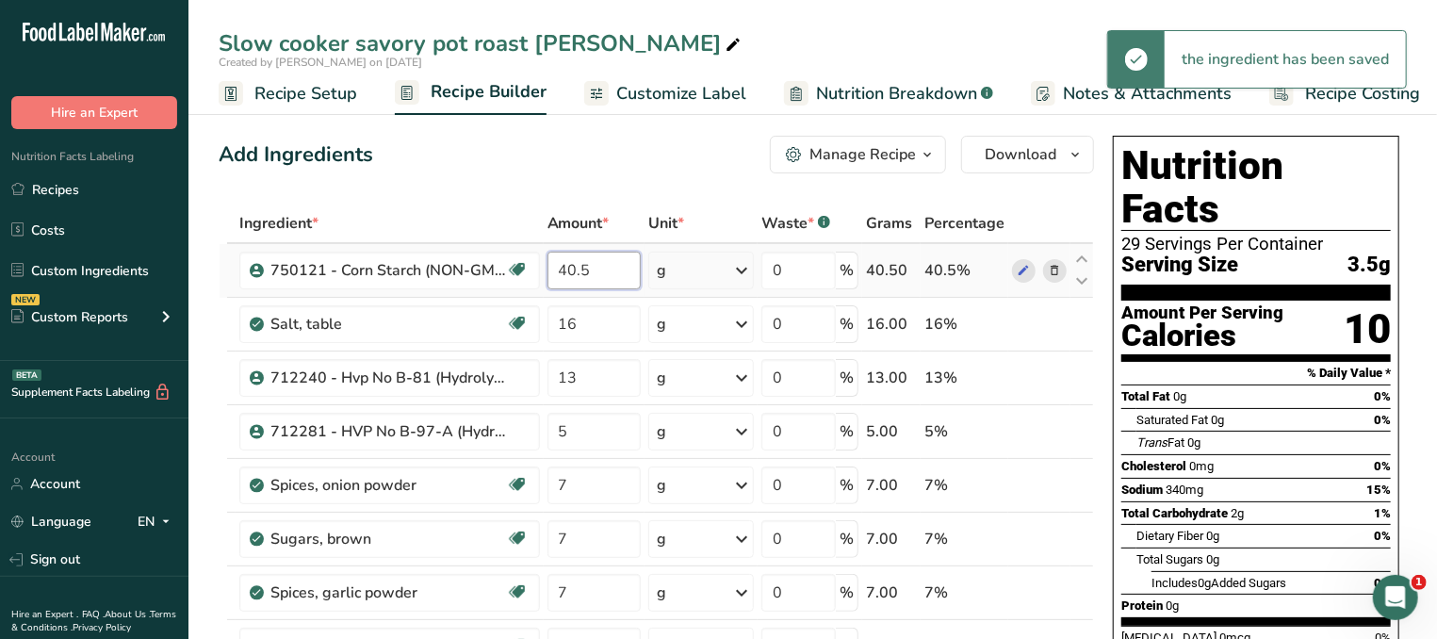
click at [595, 271] on input "40.5" at bounding box center [593, 271] width 93 height 38
drag, startPoint x: 604, startPoint y: 272, endPoint x: 483, endPoint y: 264, distance: 120.9
click at [547, 264] on input "40.5" at bounding box center [593, 271] width 93 height 38
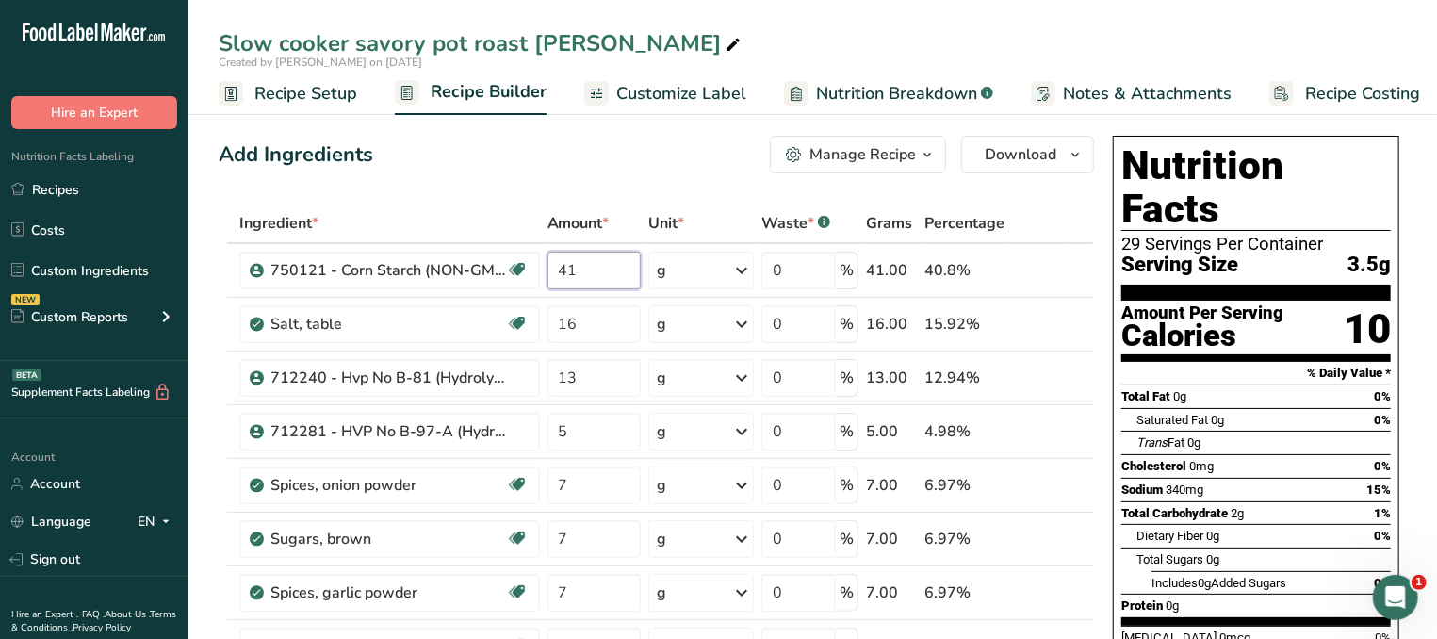
type input "41"
click at [1314, 454] on div "Cholesterol 0mg 0%" at bounding box center [1255, 466] width 269 height 24
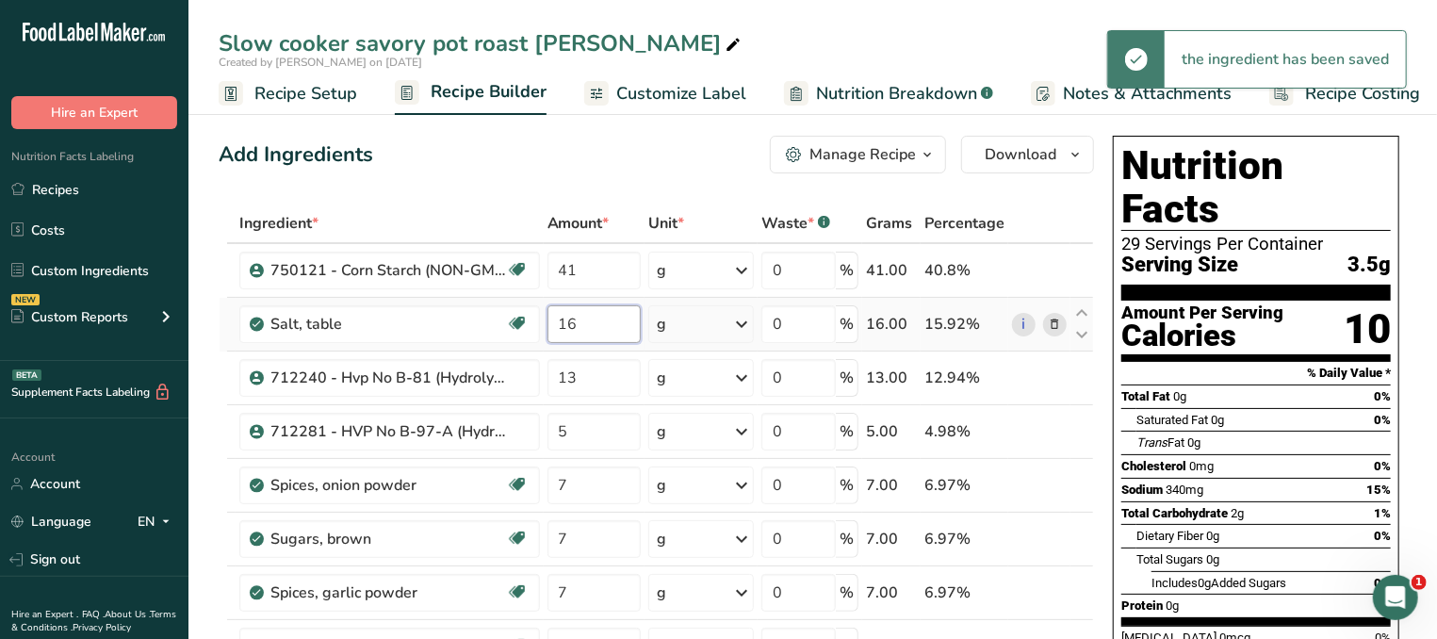
click at [595, 330] on input "16" at bounding box center [593, 324] width 93 height 38
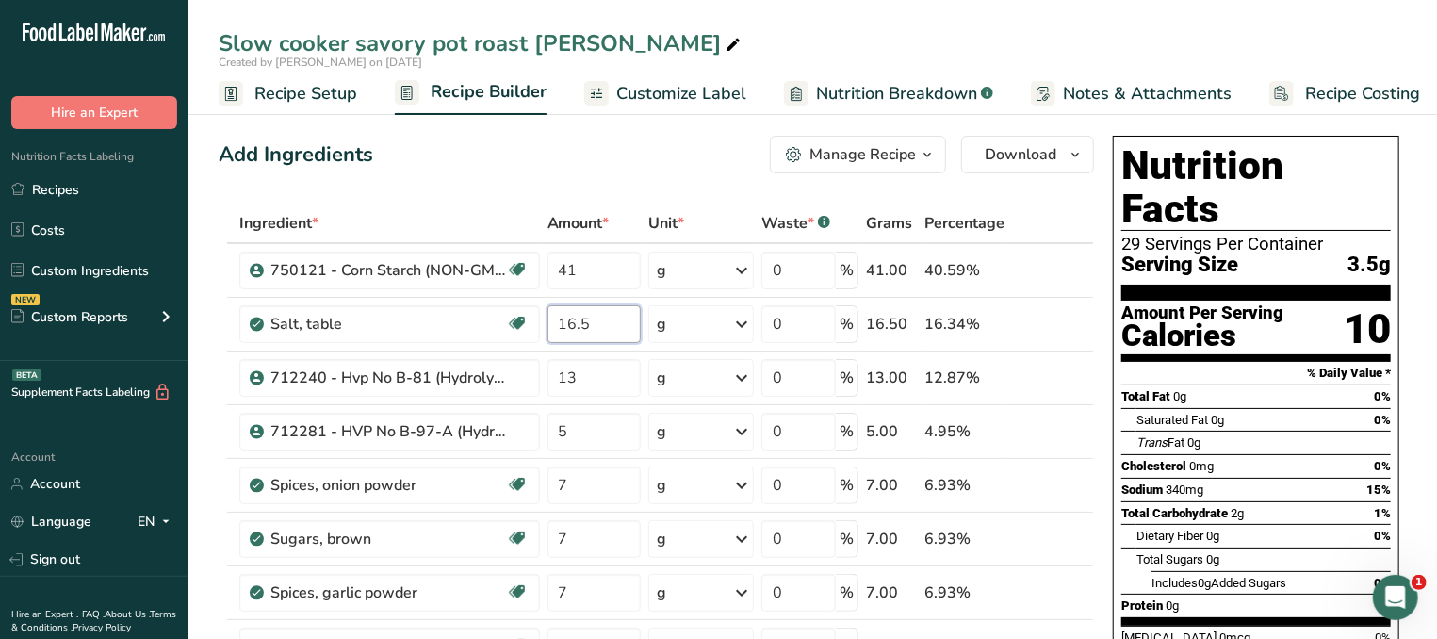
type input "16.5"
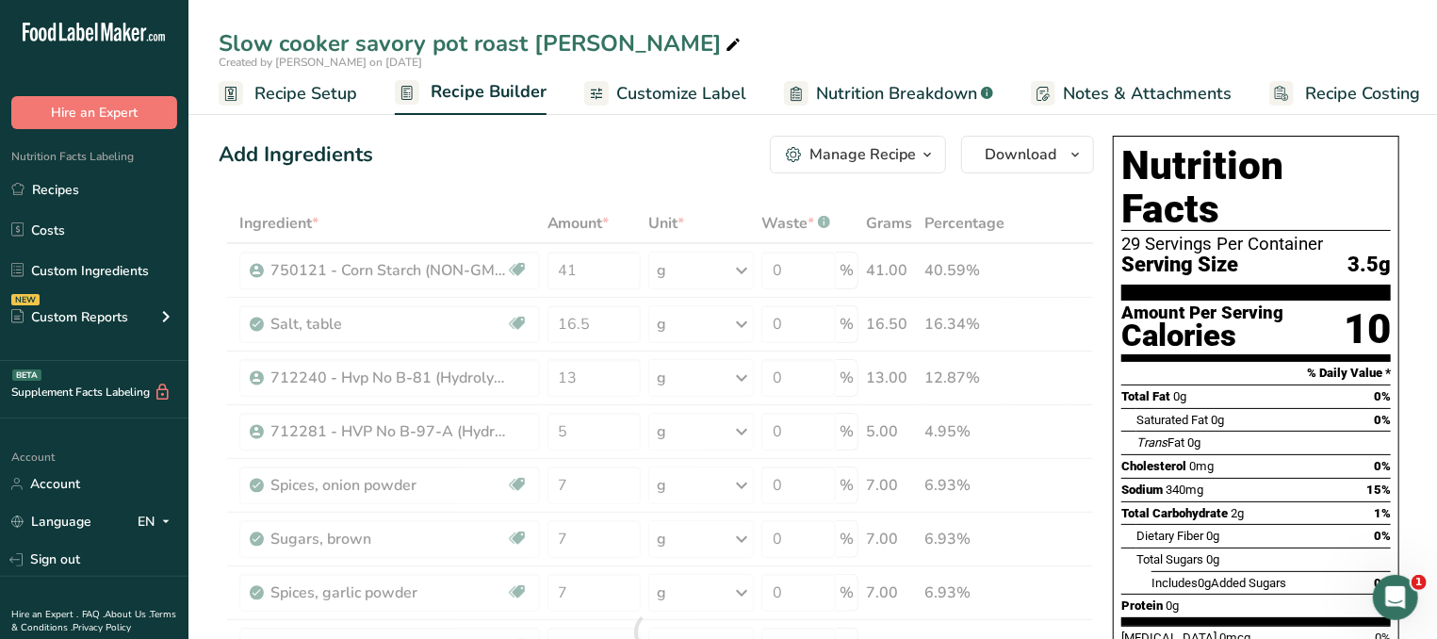
click at [1201, 506] on span "Total Carbohydrate" at bounding box center [1174, 513] width 106 height 14
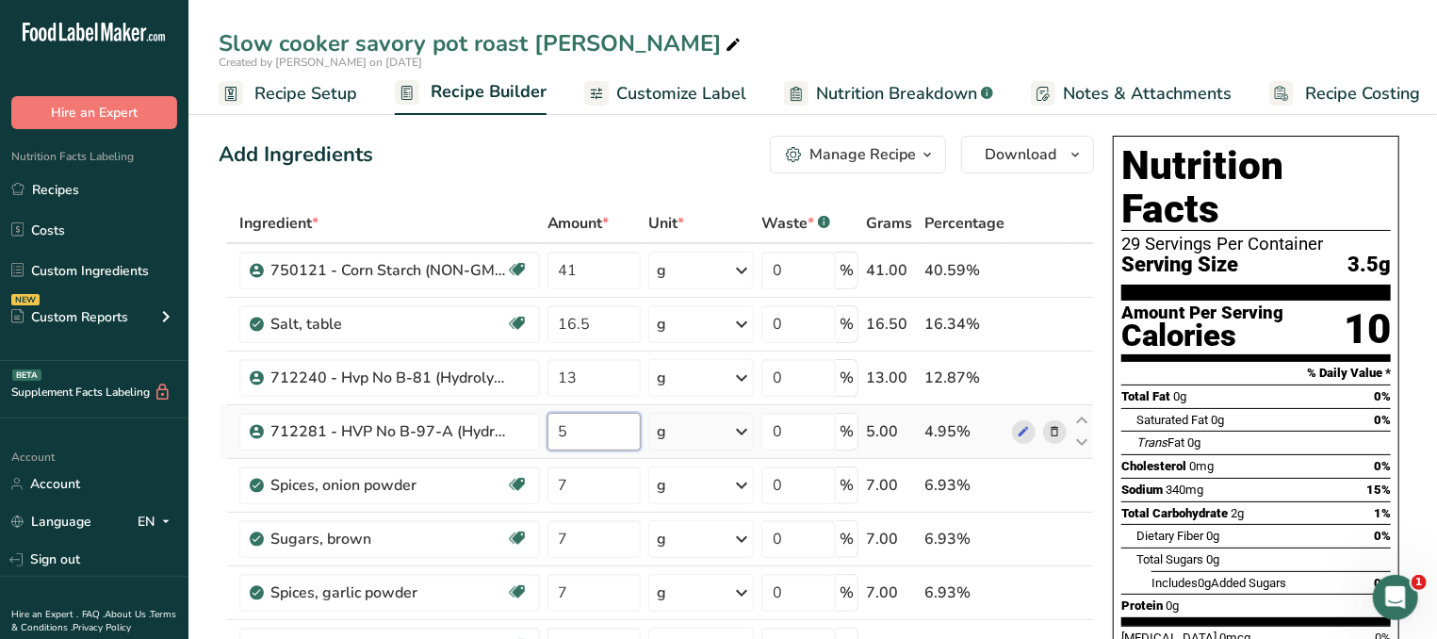
click at [617, 434] on input "5" at bounding box center [593, 432] width 93 height 38
drag, startPoint x: 612, startPoint y: 432, endPoint x: 474, endPoint y: 428, distance: 138.6
click at [547, 428] on input "5" at bounding box center [593, 432] width 93 height 38
type input "4"
click at [1257, 524] on div "Dietary Fiber 0g 0%" at bounding box center [1263, 536] width 254 height 24
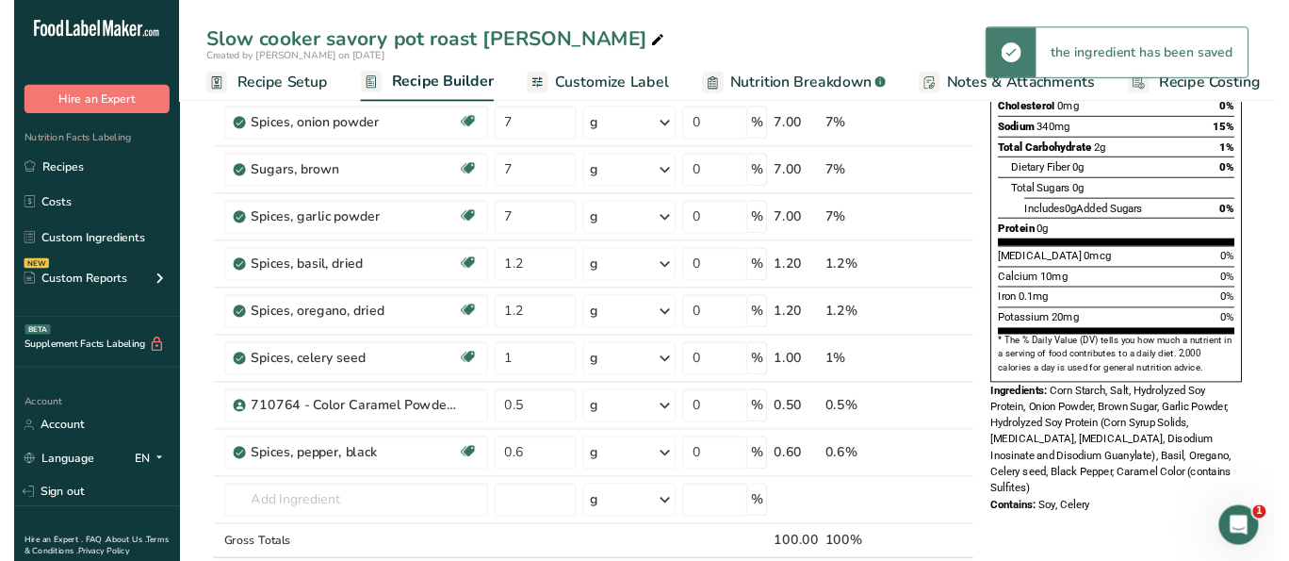
scroll to position [202, 0]
